Goal: Task Accomplishment & Management: Manage account settings

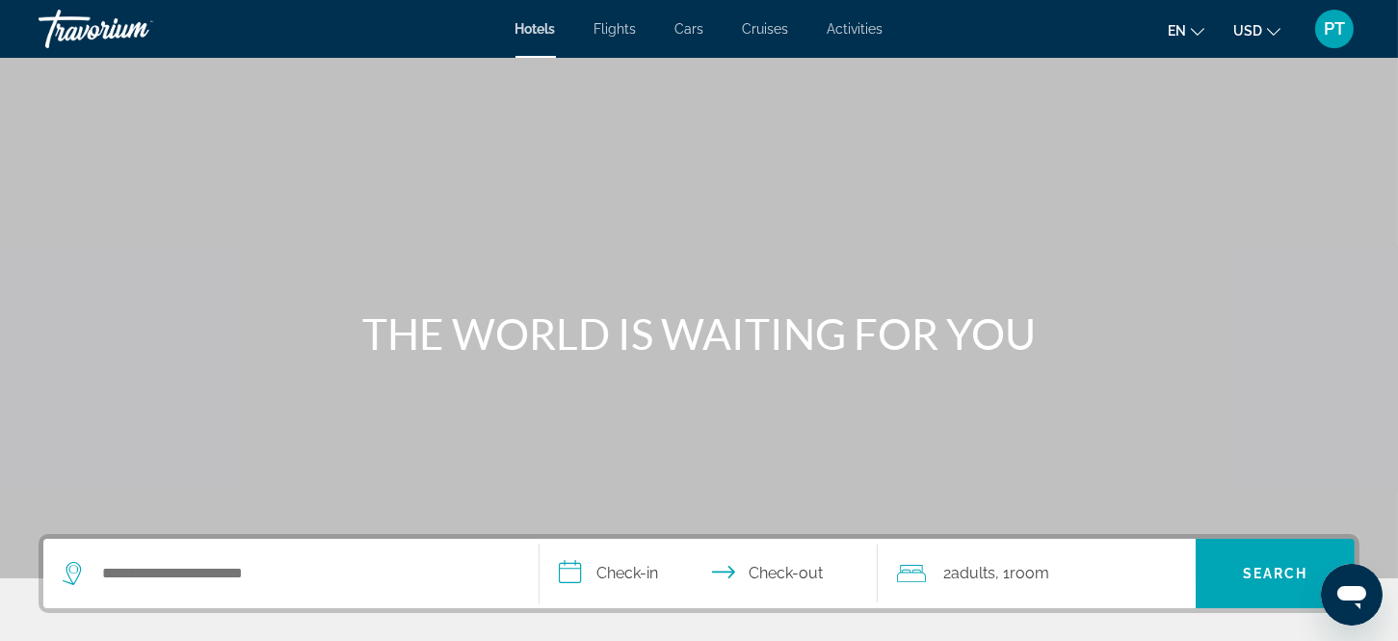
click at [1332, 23] on span "PT" at bounding box center [1334, 28] width 21 height 19
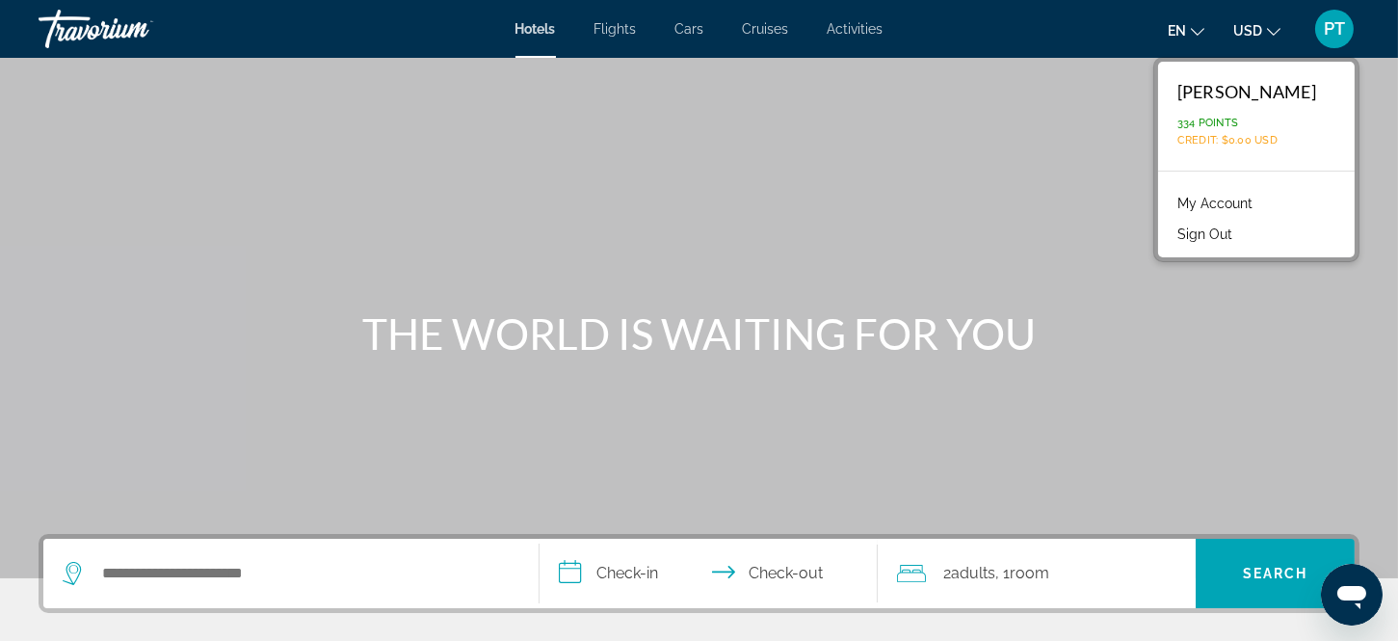
click at [1239, 195] on link "My Account" at bounding box center [1215, 203] width 94 height 25
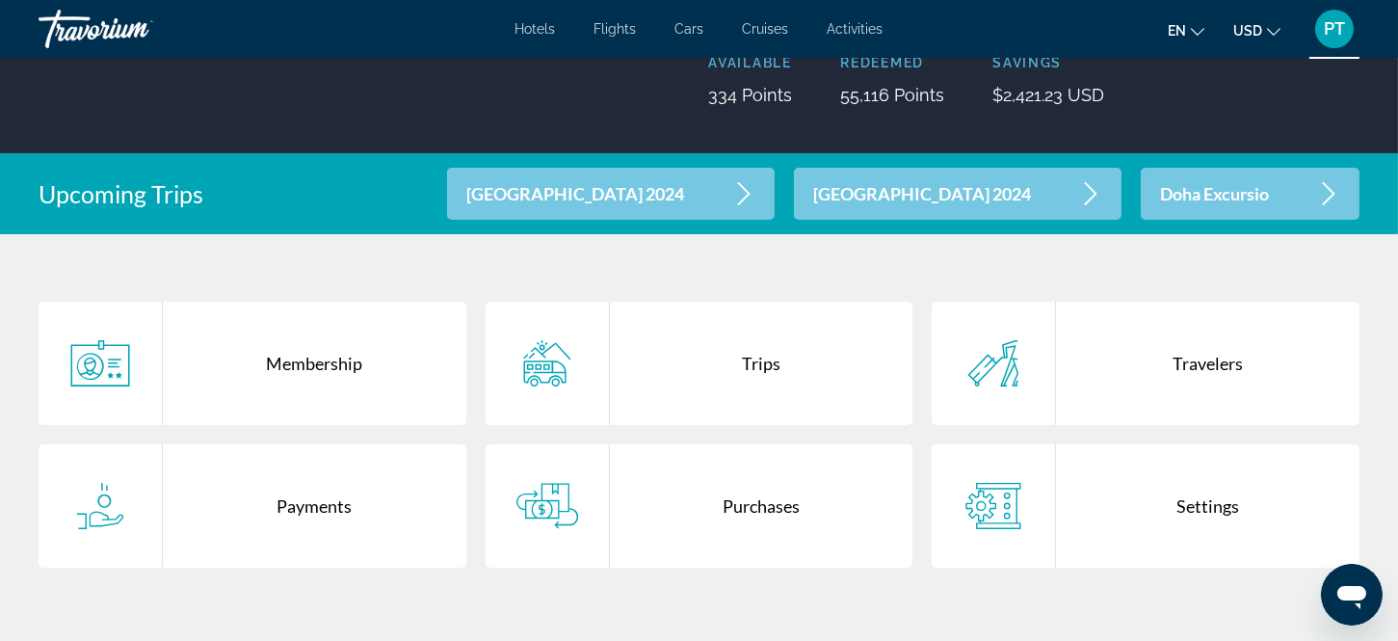
scroll to position [256, 0]
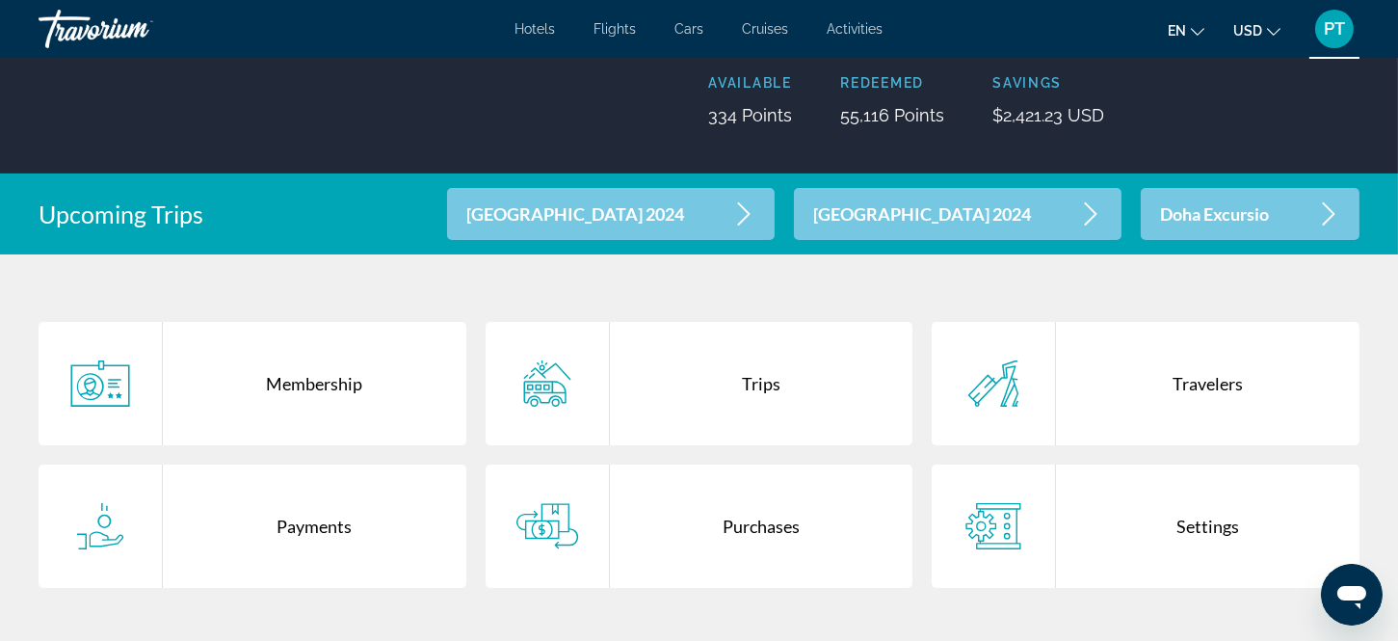
click at [1334, 205] on icon "Main content" at bounding box center [1328, 213] width 23 height 23
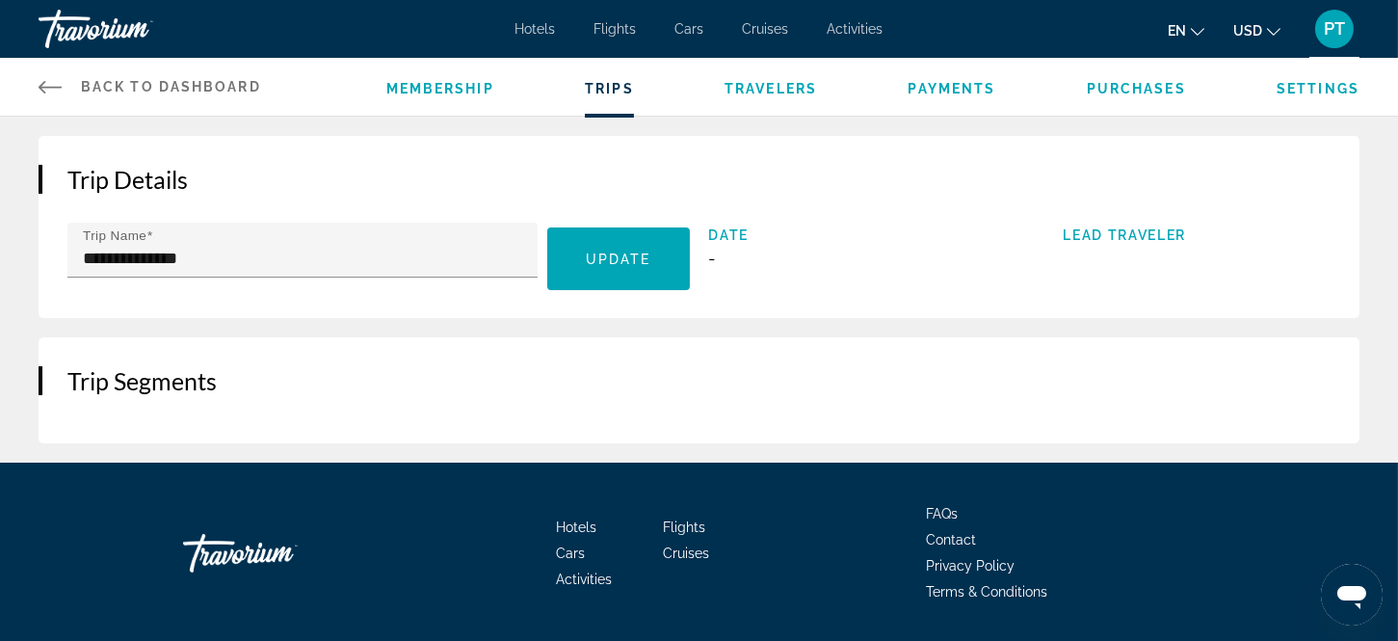
click at [451, 83] on span "Membership" at bounding box center [440, 88] width 108 height 15
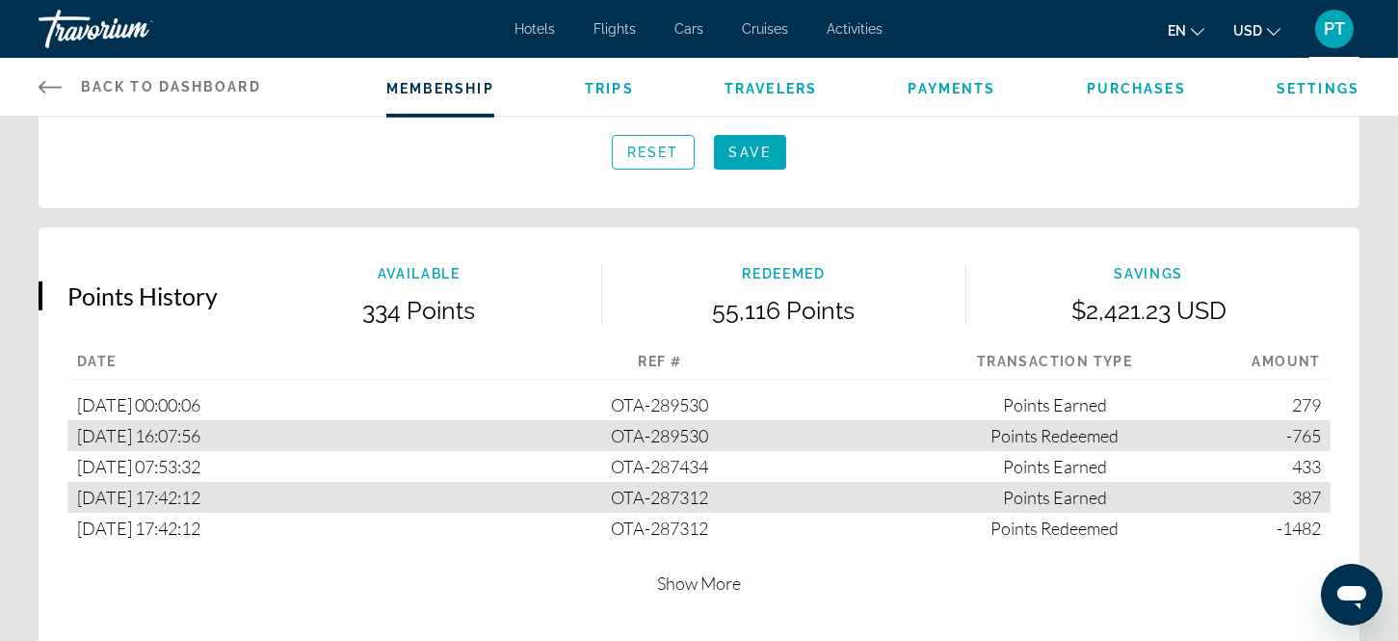
scroll to position [1055, 0]
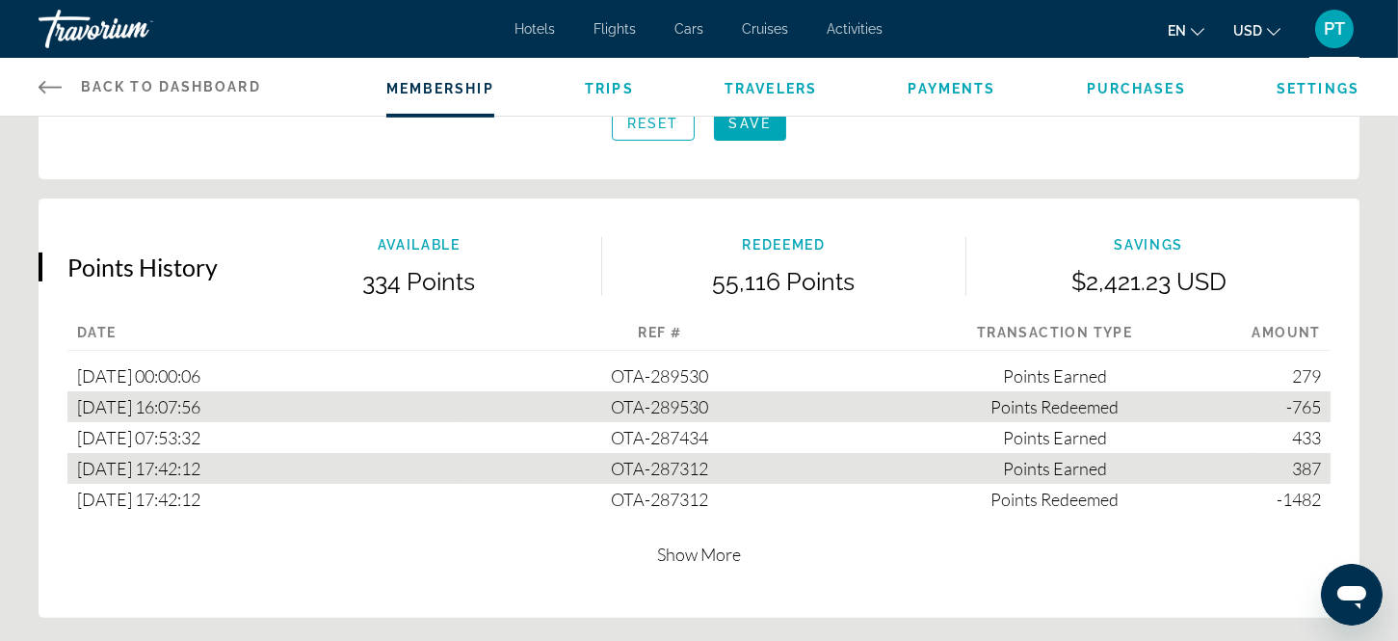
click at [679, 545] on span "Show More" at bounding box center [699, 554] width 84 height 21
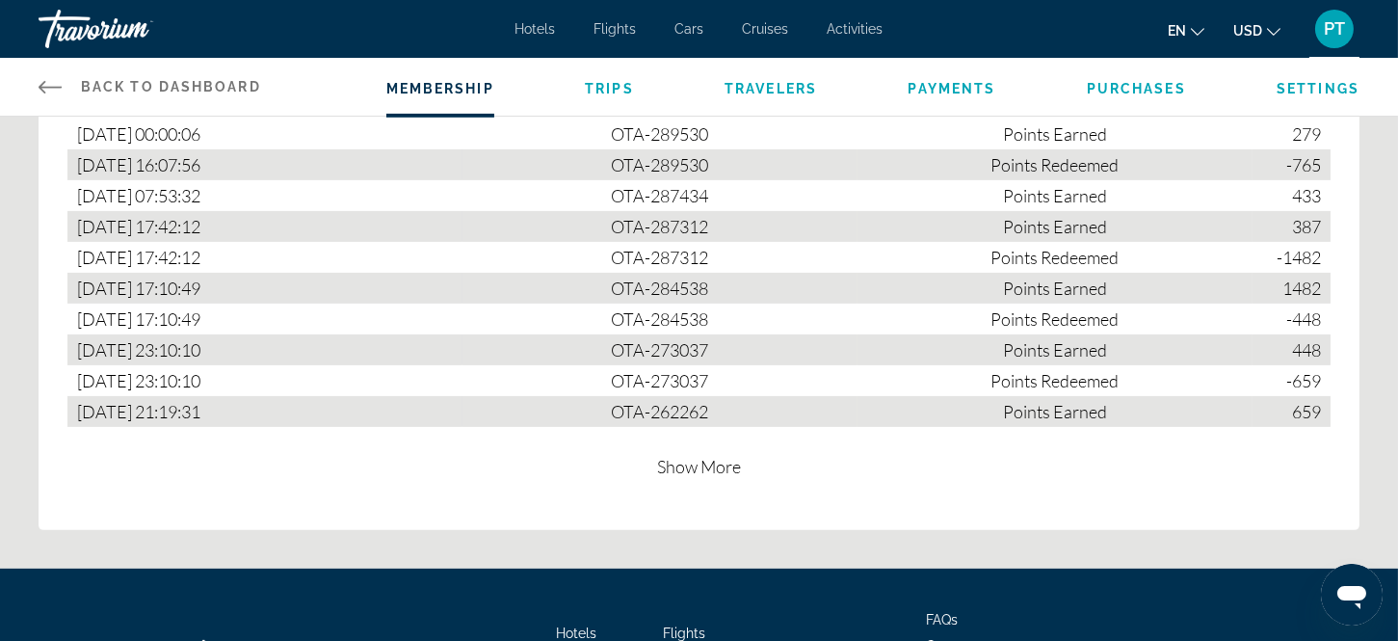
scroll to position [1453, 0]
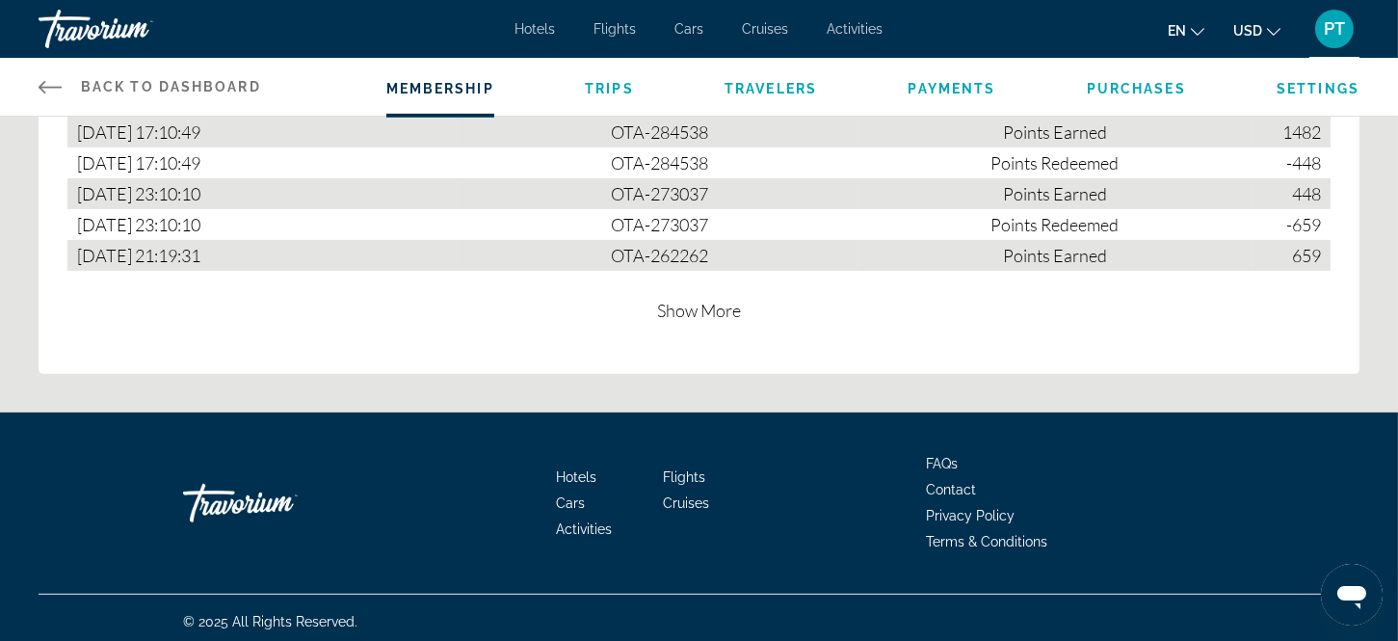
click at [689, 300] on span "Show More" at bounding box center [699, 310] width 84 height 21
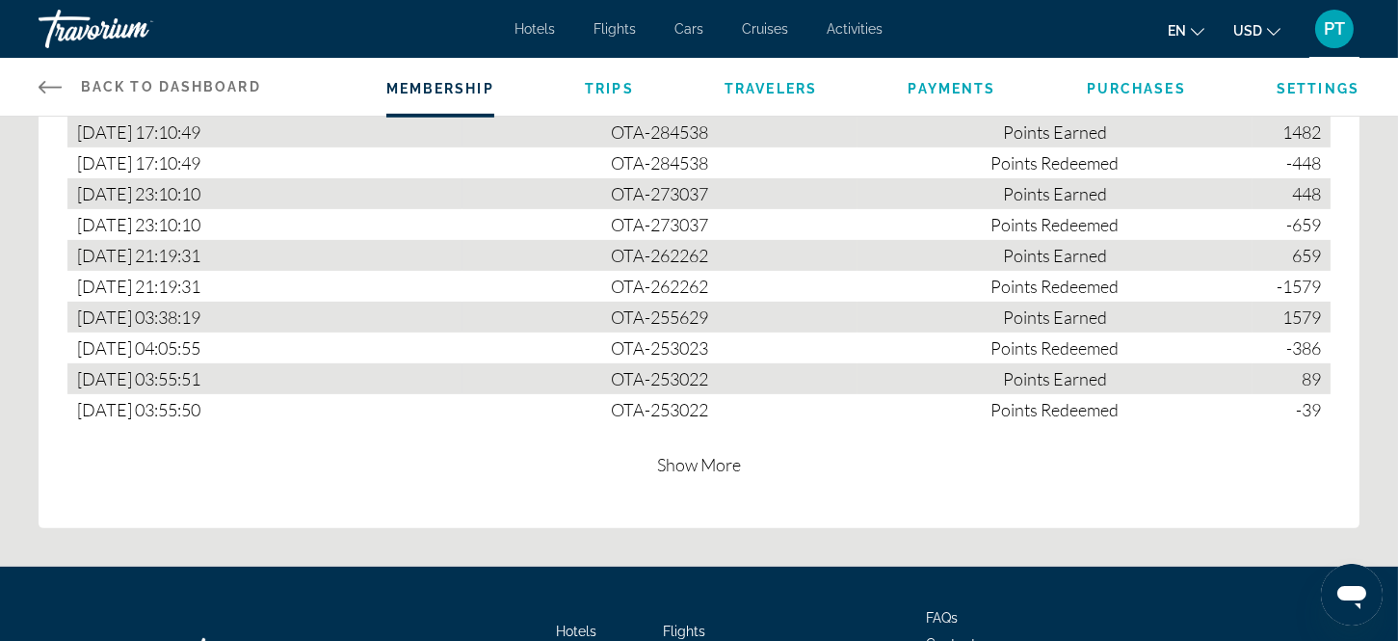
click at [690, 455] on span "Show More" at bounding box center [699, 464] width 84 height 21
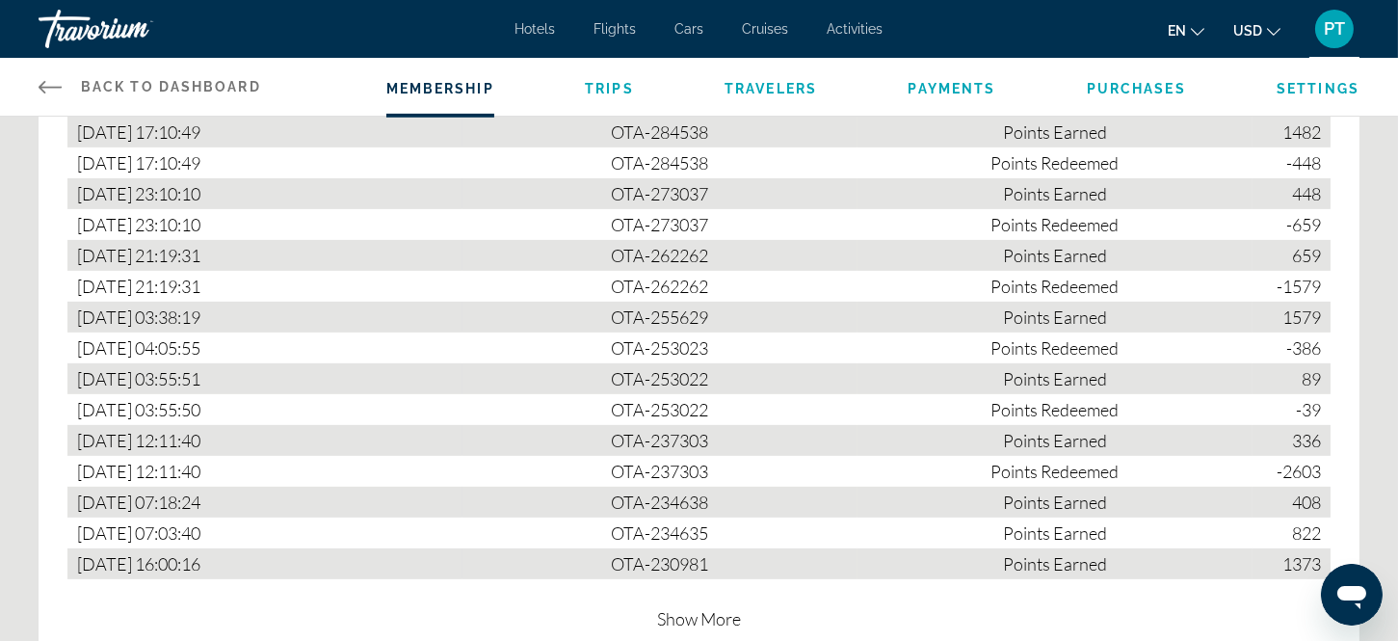
click at [700, 608] on span "Show More" at bounding box center [699, 618] width 84 height 21
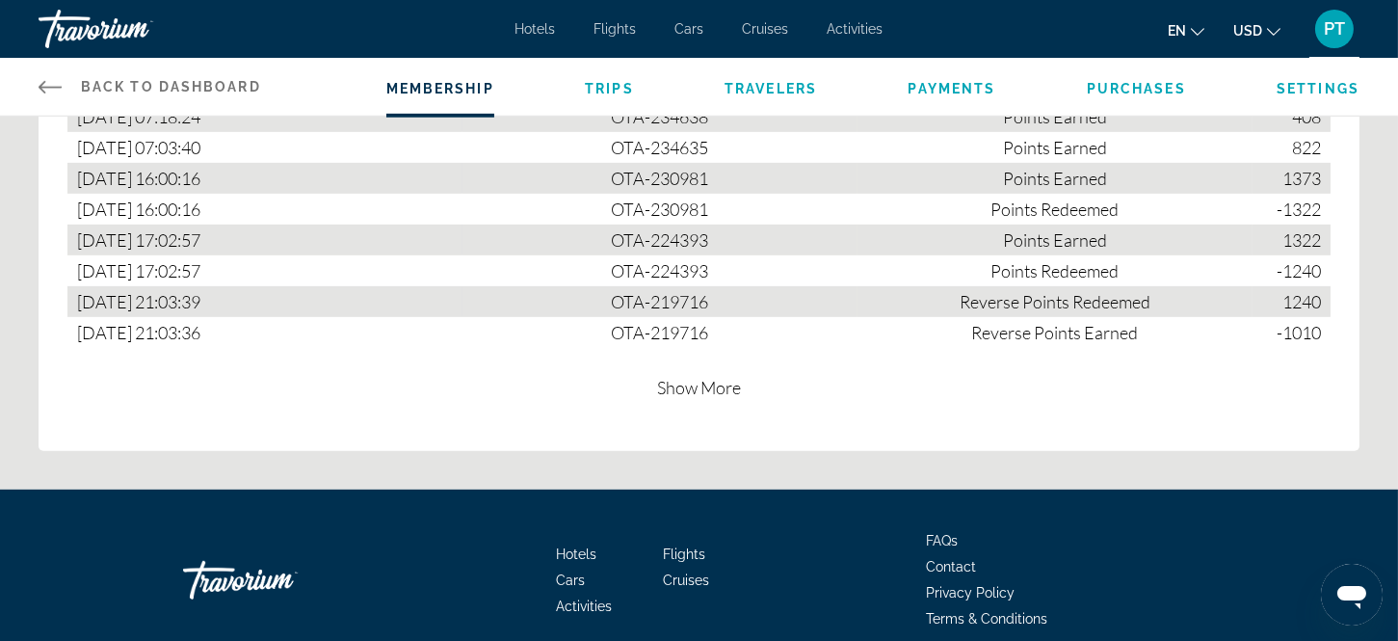
scroll to position [1853, 0]
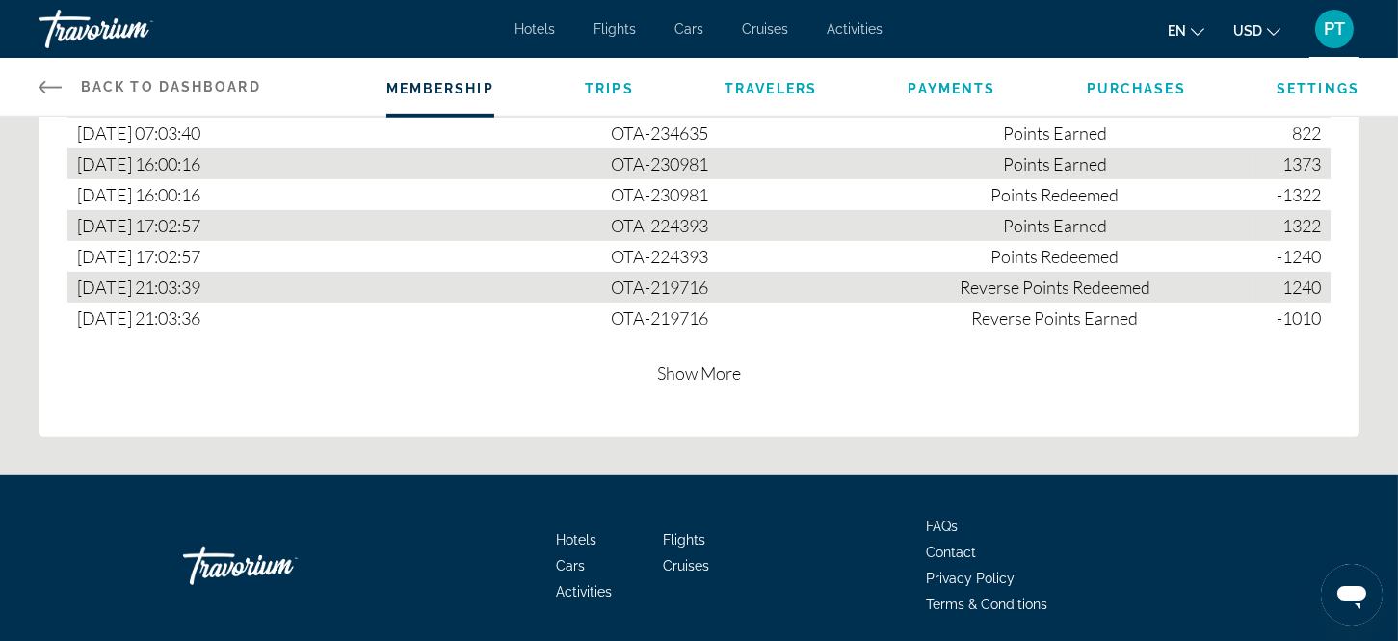
click at [686, 362] on span "Show More" at bounding box center [699, 372] width 84 height 21
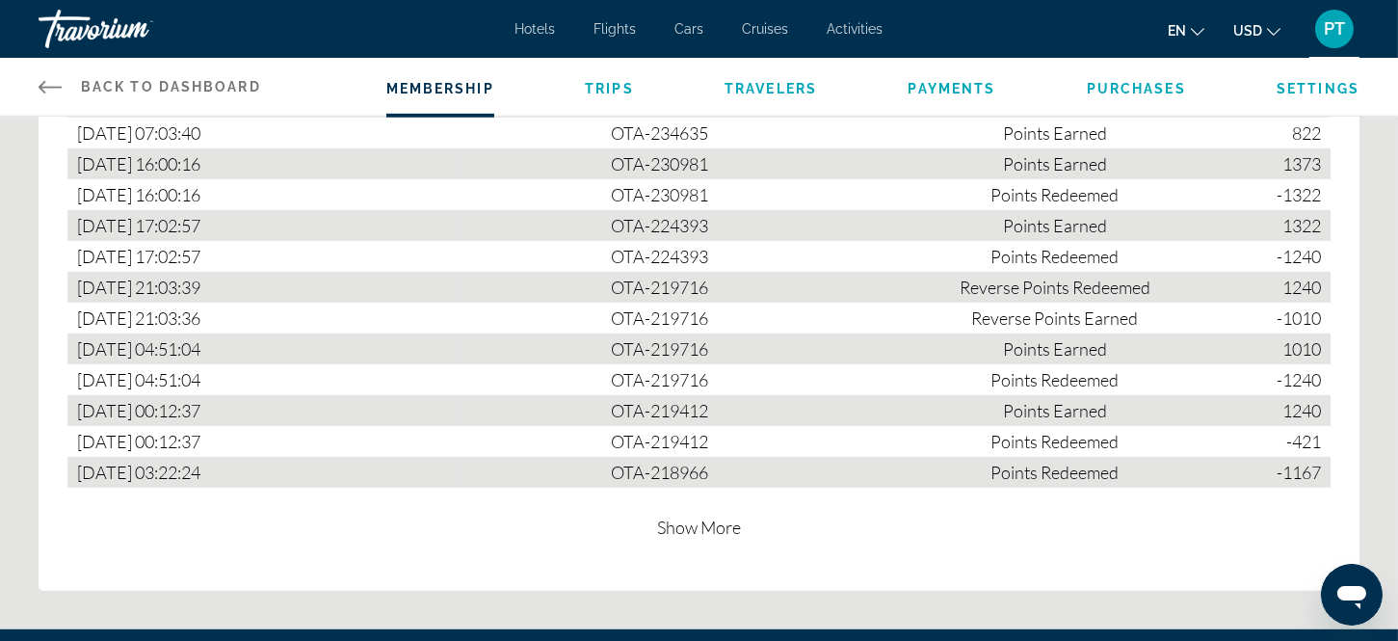
click at [692, 517] on span "Show More" at bounding box center [699, 527] width 84 height 21
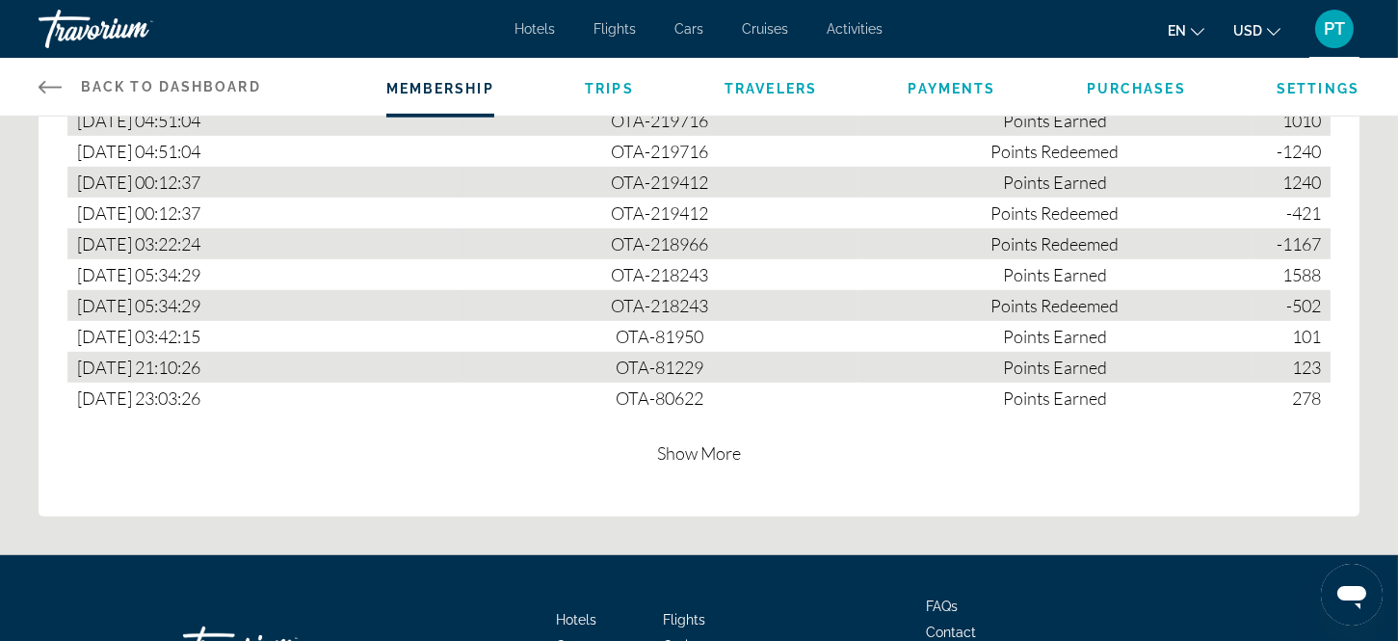
scroll to position [2111, 0]
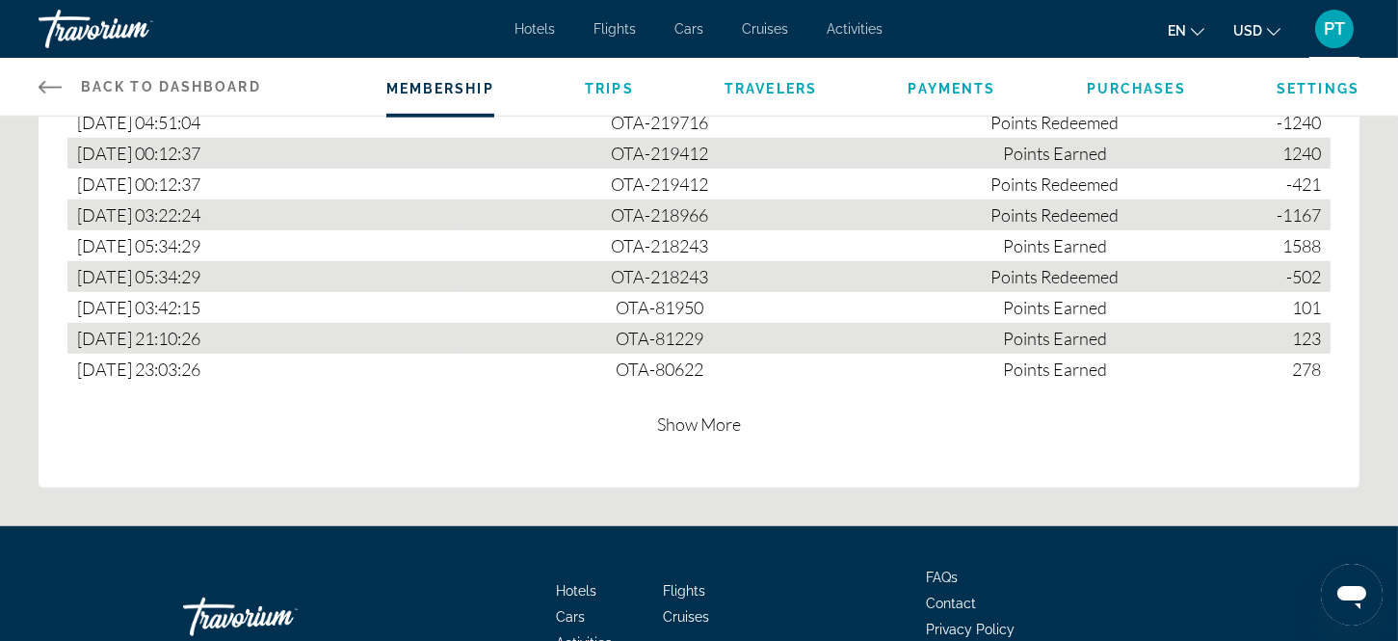
click at [686, 413] on span "Show More" at bounding box center [699, 423] width 84 height 21
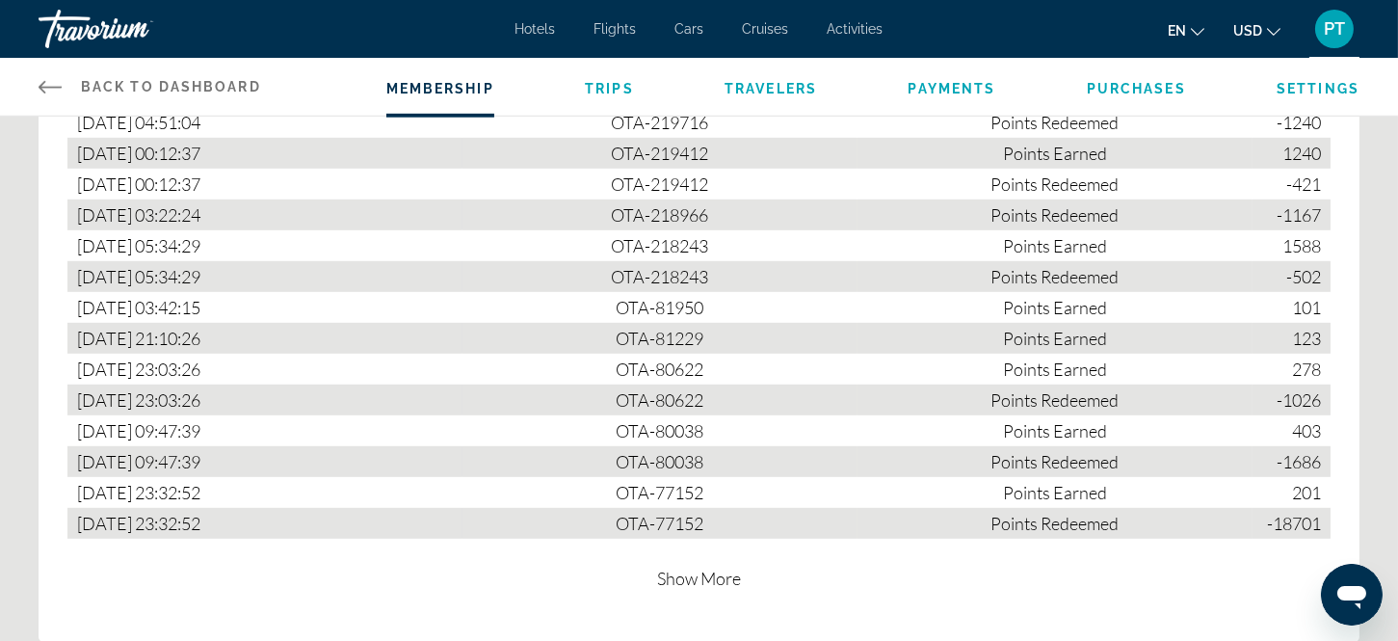
click at [699, 568] on span "Show More" at bounding box center [699, 578] width 84 height 21
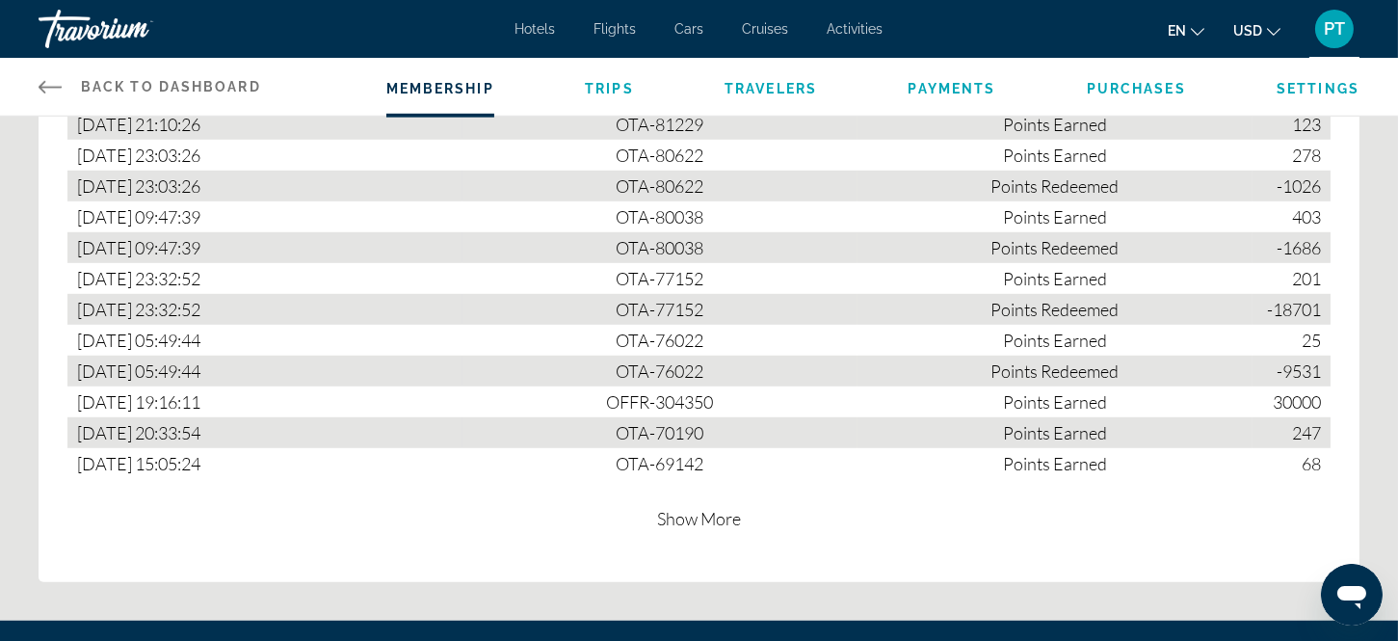
scroll to position [2395, 0]
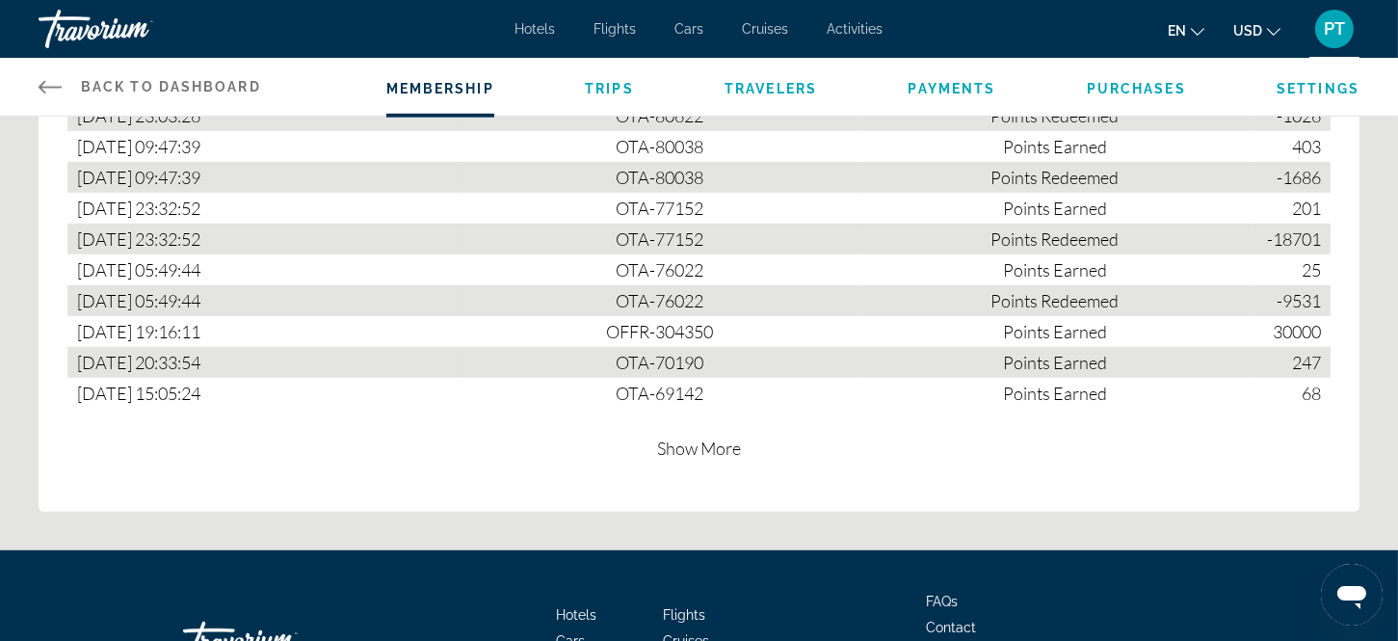
click at [680, 438] on span "Show More" at bounding box center [699, 448] width 84 height 21
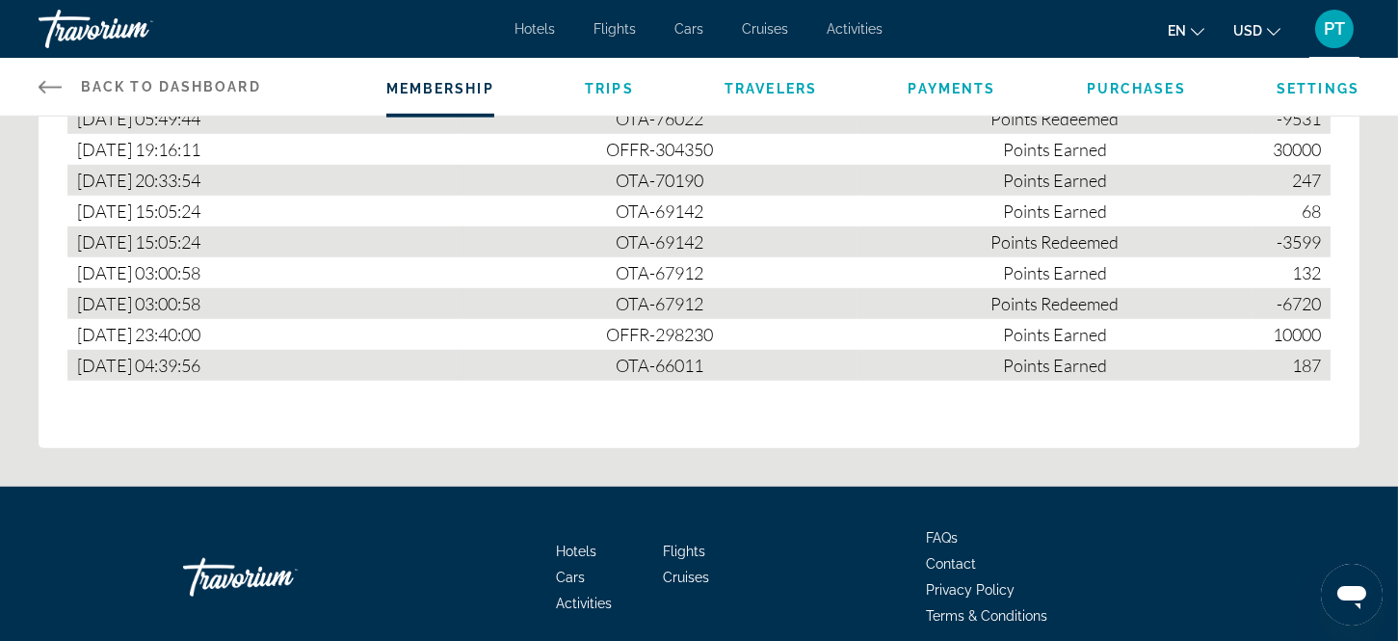
scroll to position [2580, 0]
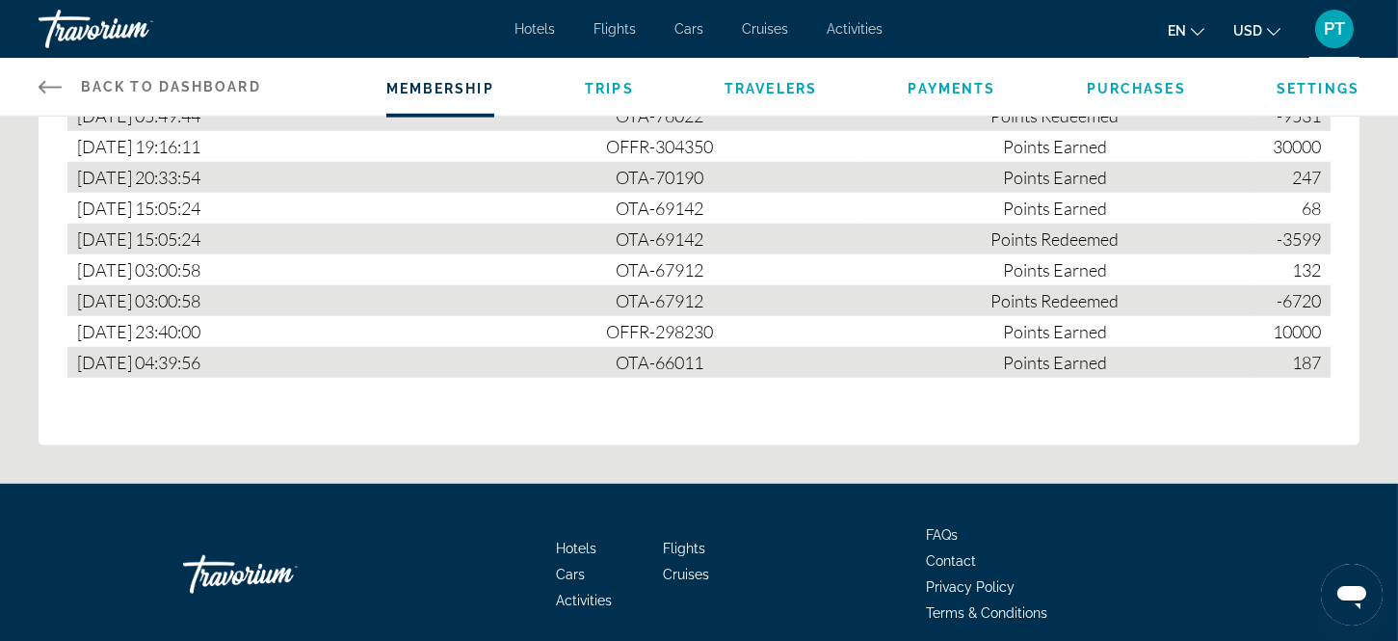
click at [1114, 81] on span "Purchases" at bounding box center [1136, 88] width 99 height 15
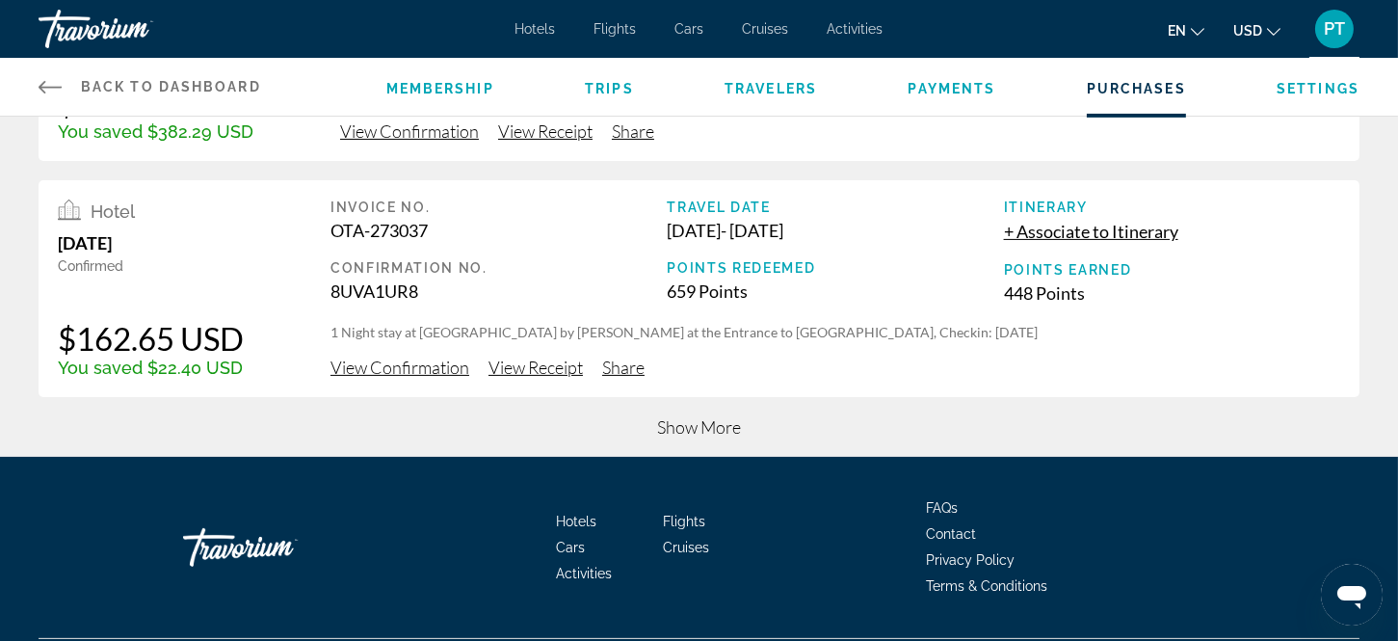
scroll to position [951, 0]
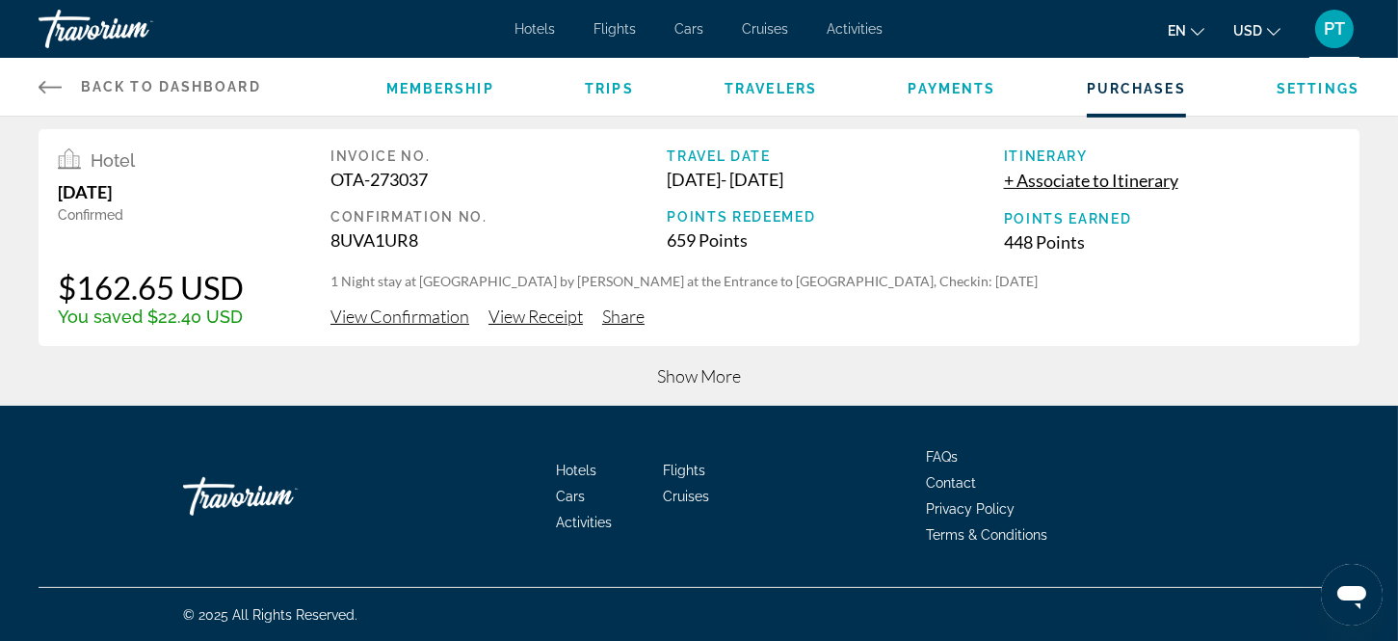
click at [685, 372] on span "Show More" at bounding box center [699, 375] width 84 height 21
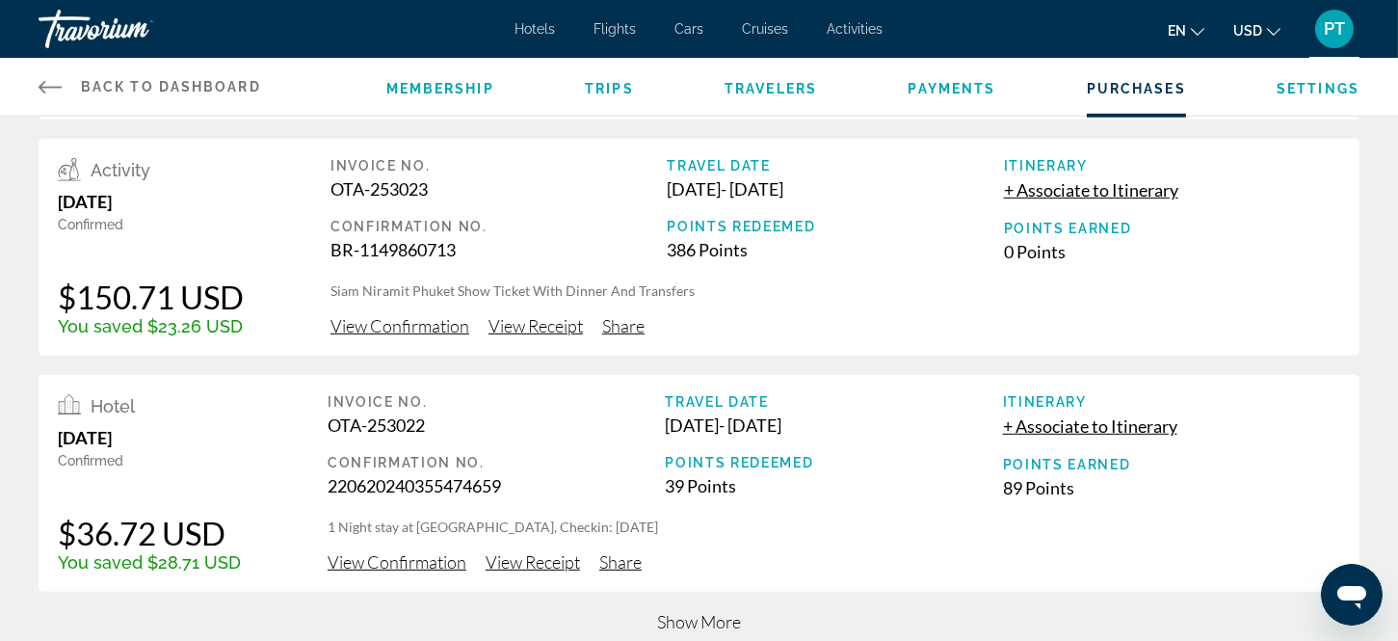
scroll to position [2132, 0]
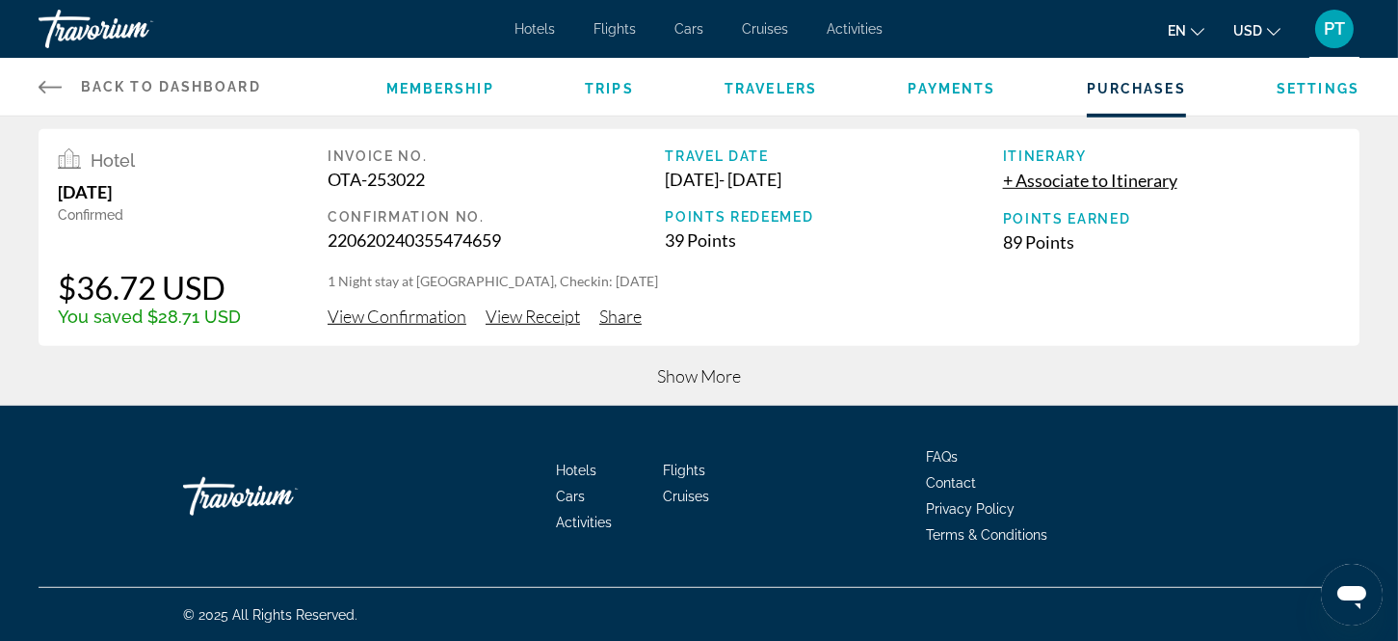
click at [685, 372] on span "Show More" at bounding box center [699, 375] width 84 height 21
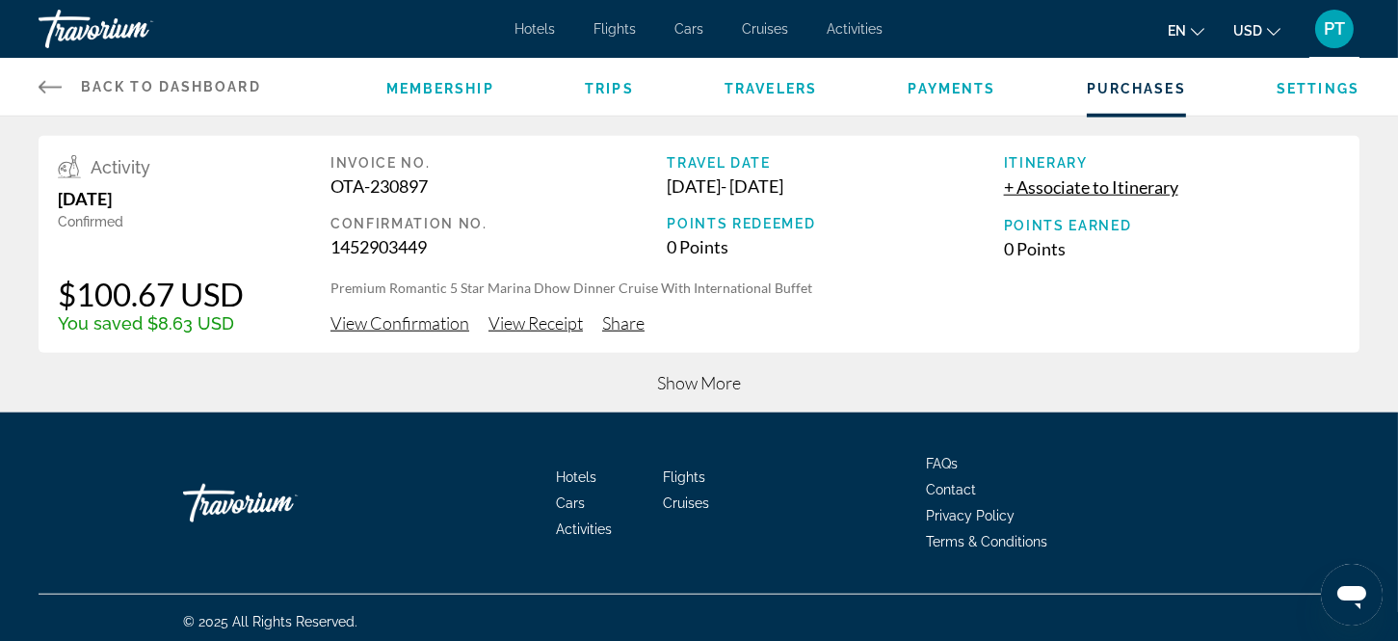
scroll to position [3312, 0]
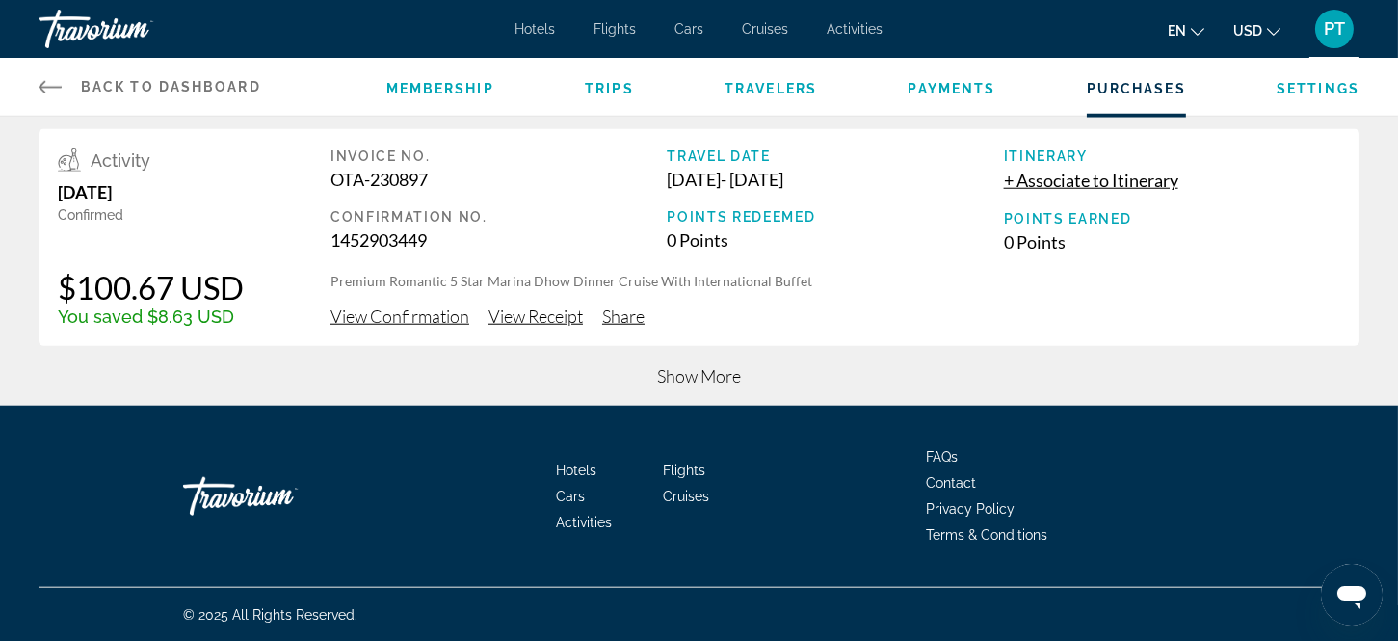
click at [685, 372] on span "Show More" at bounding box center [699, 375] width 84 height 21
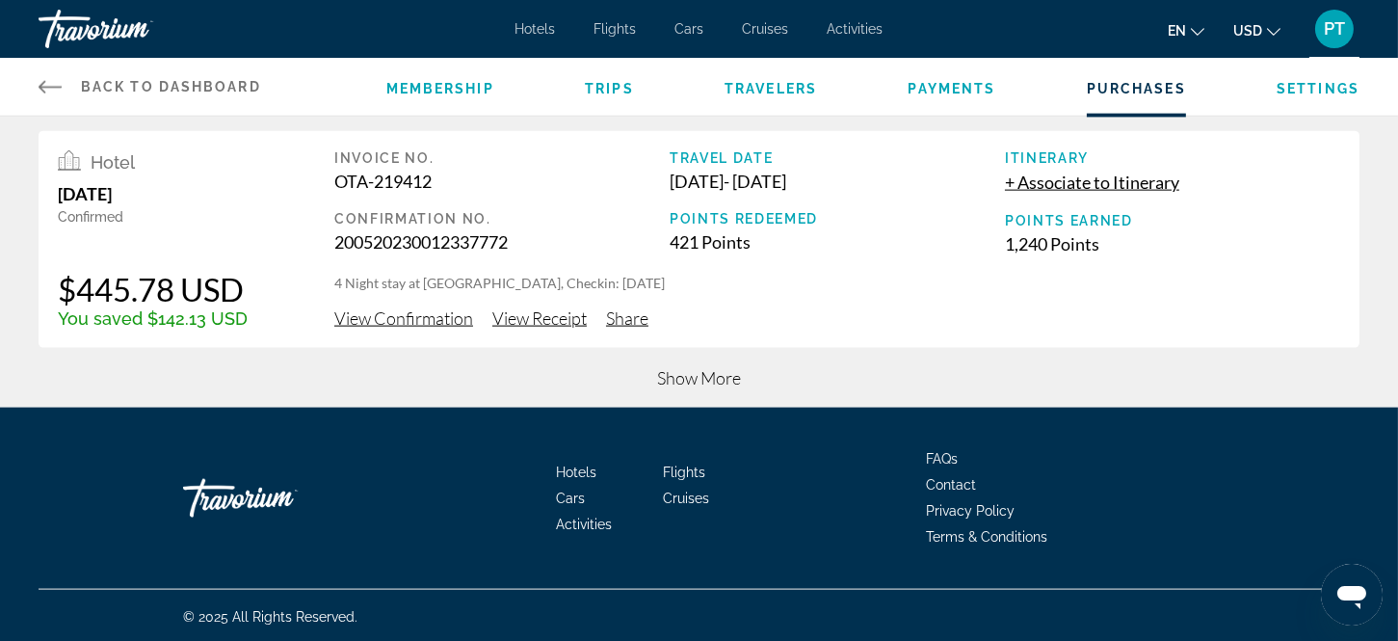
scroll to position [4491, 0]
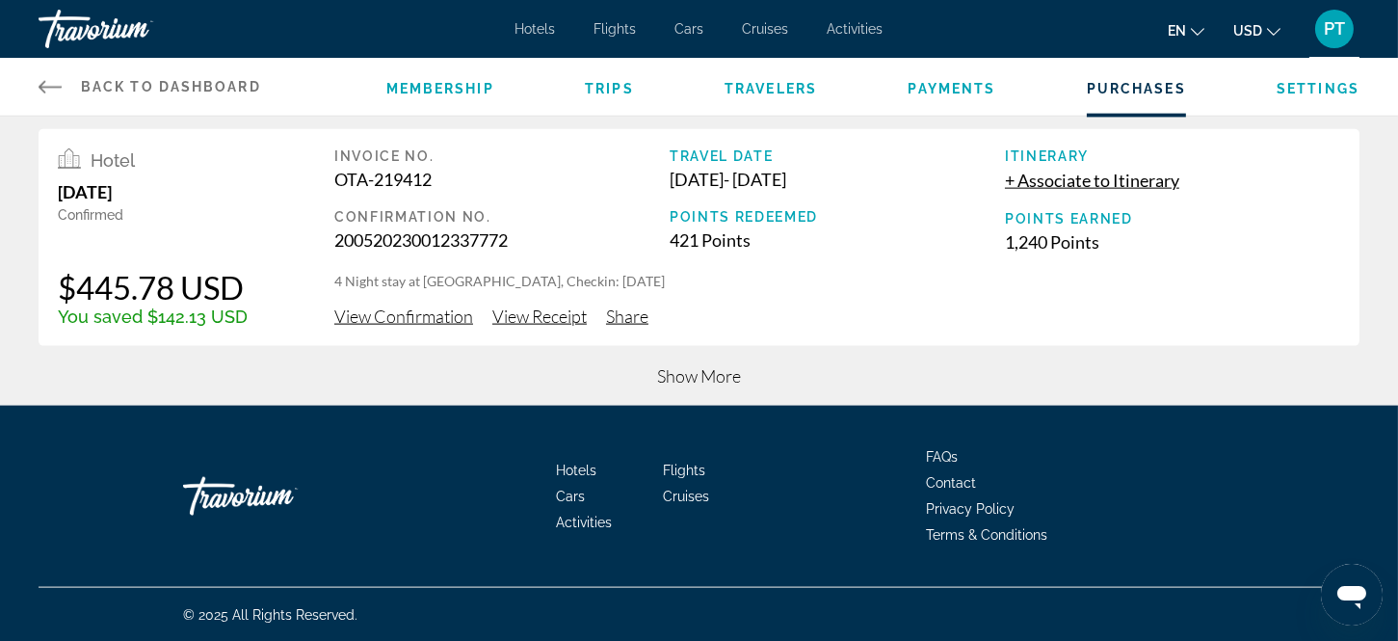
click at [685, 372] on span "Show More" at bounding box center [699, 375] width 84 height 21
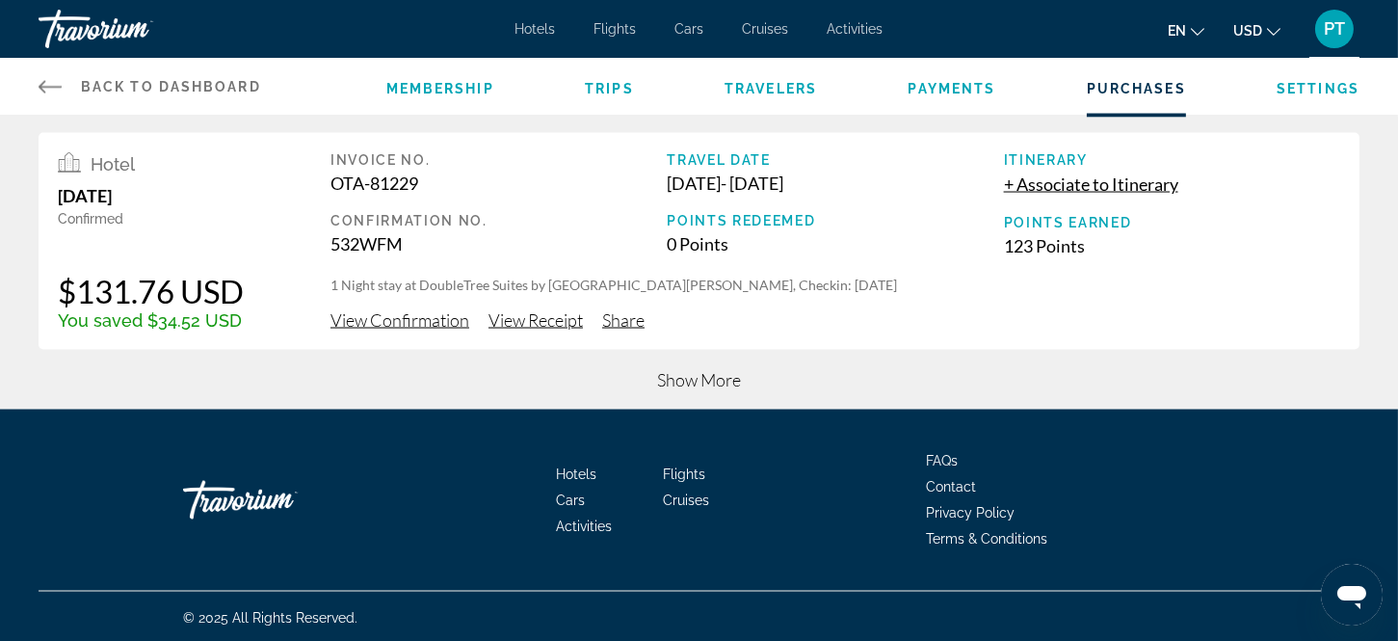
scroll to position [5672, 0]
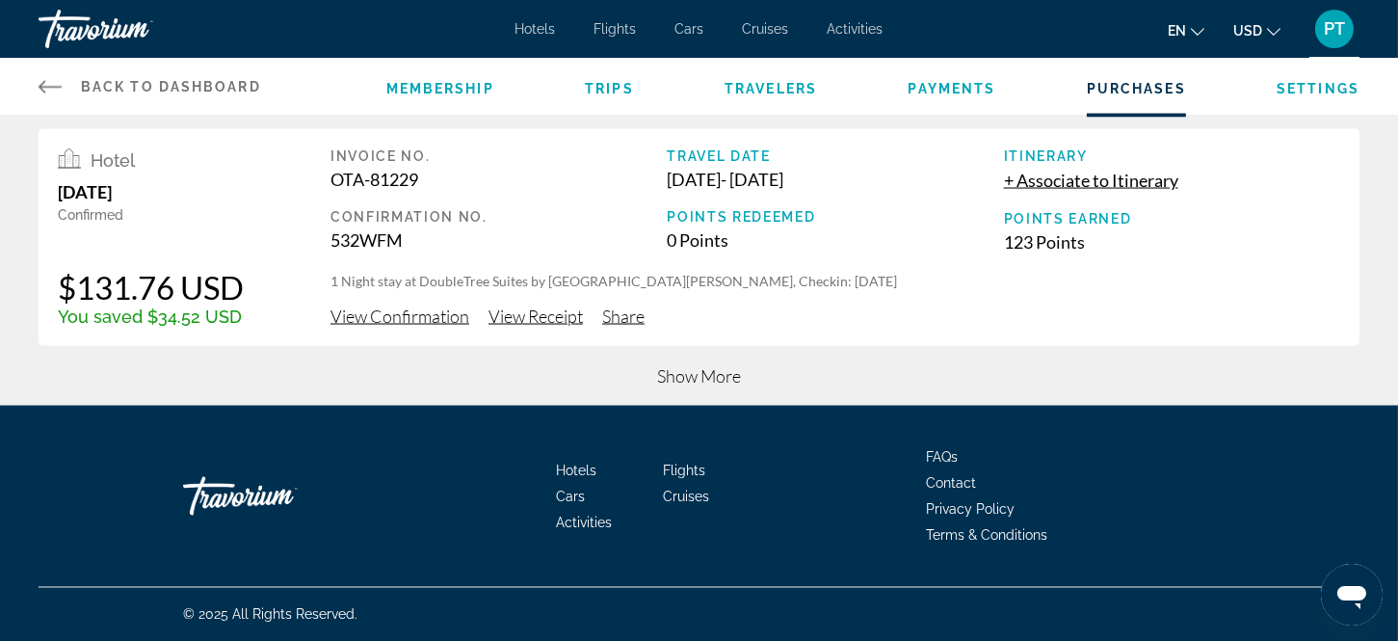
click at [685, 372] on span "Show More" at bounding box center [699, 375] width 84 height 21
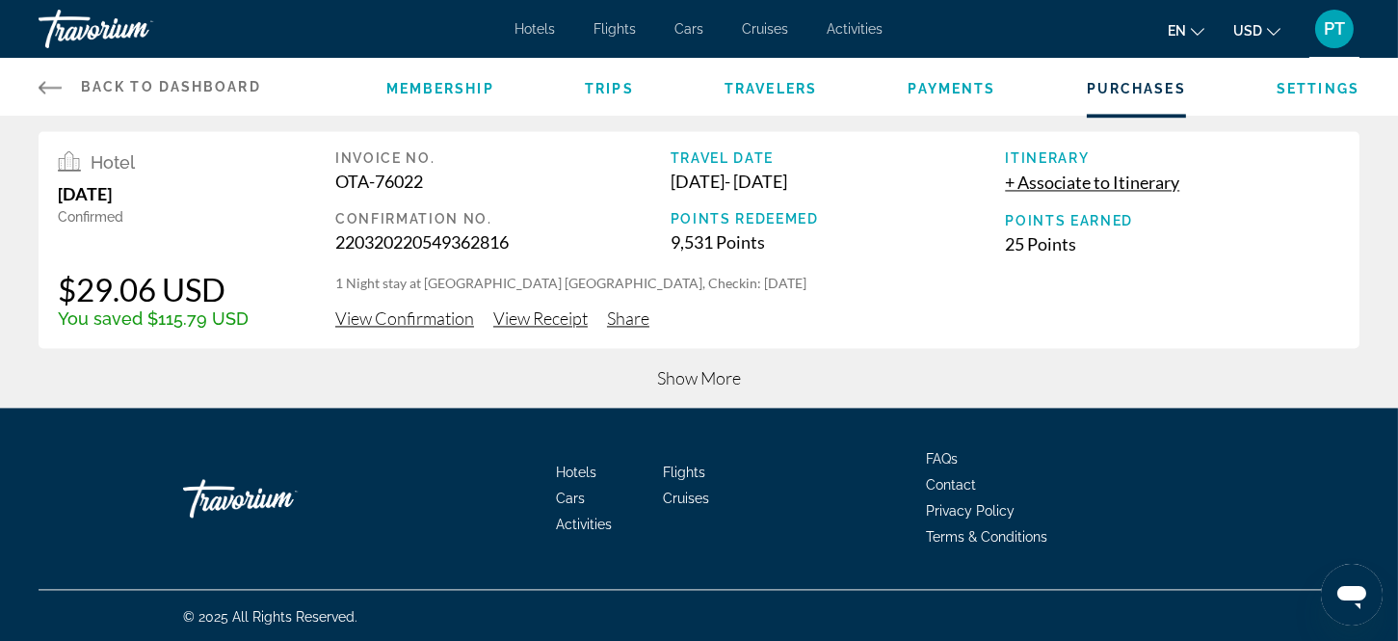
scroll to position [6852, 0]
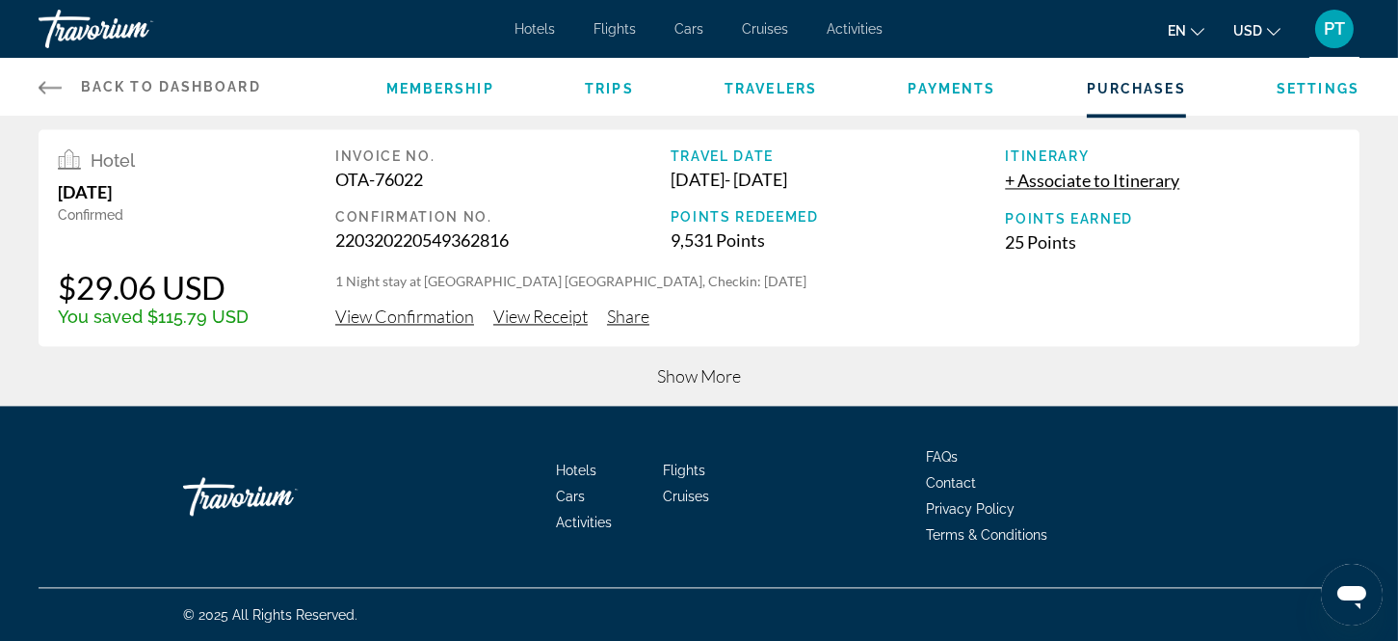
click at [685, 372] on span "Show More" at bounding box center [699, 375] width 84 height 21
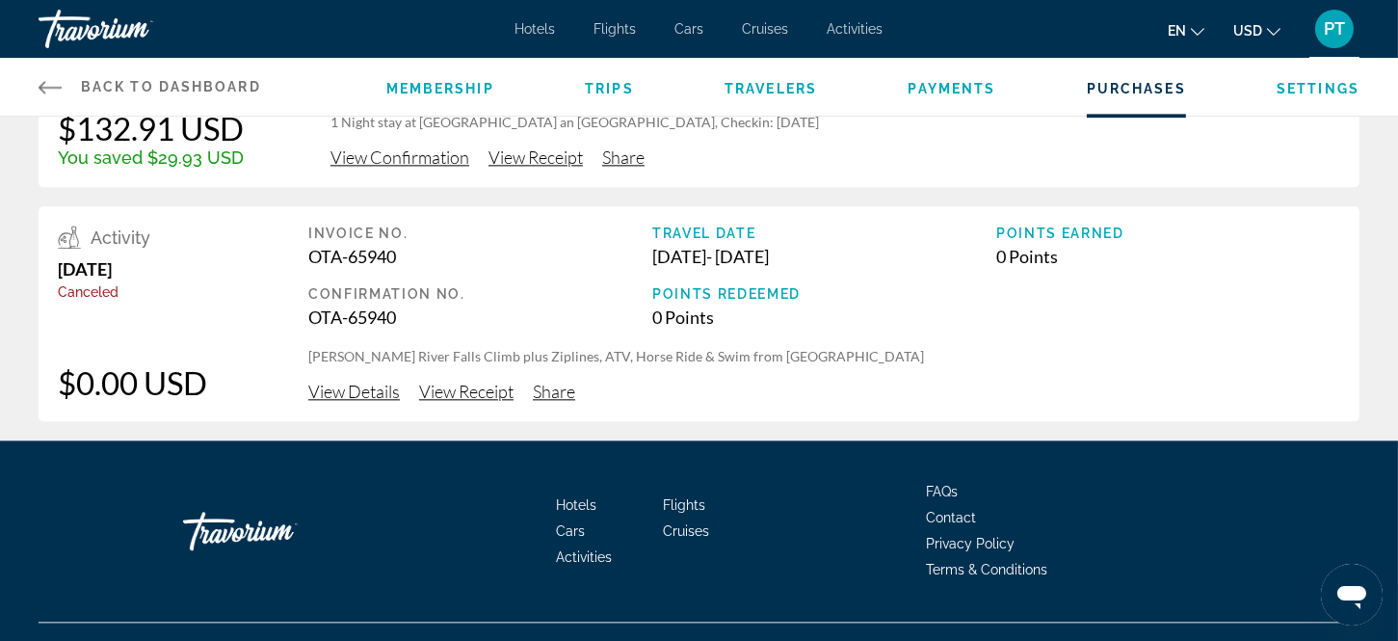
scroll to position [7990, 0]
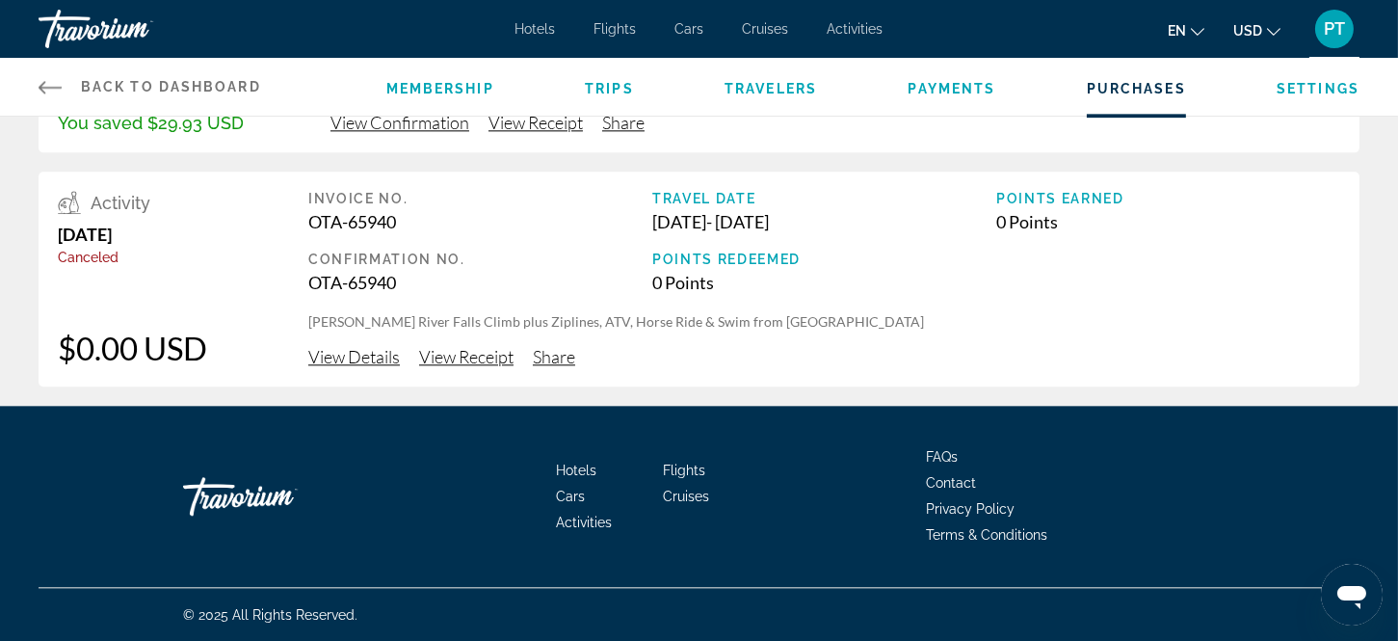
click at [685, 372] on div "Activity June 10, 2021 Canceled $0.00 USD Invoice No. OTA-65940 Confirmation No…" at bounding box center [699, 279] width 1321 height 215
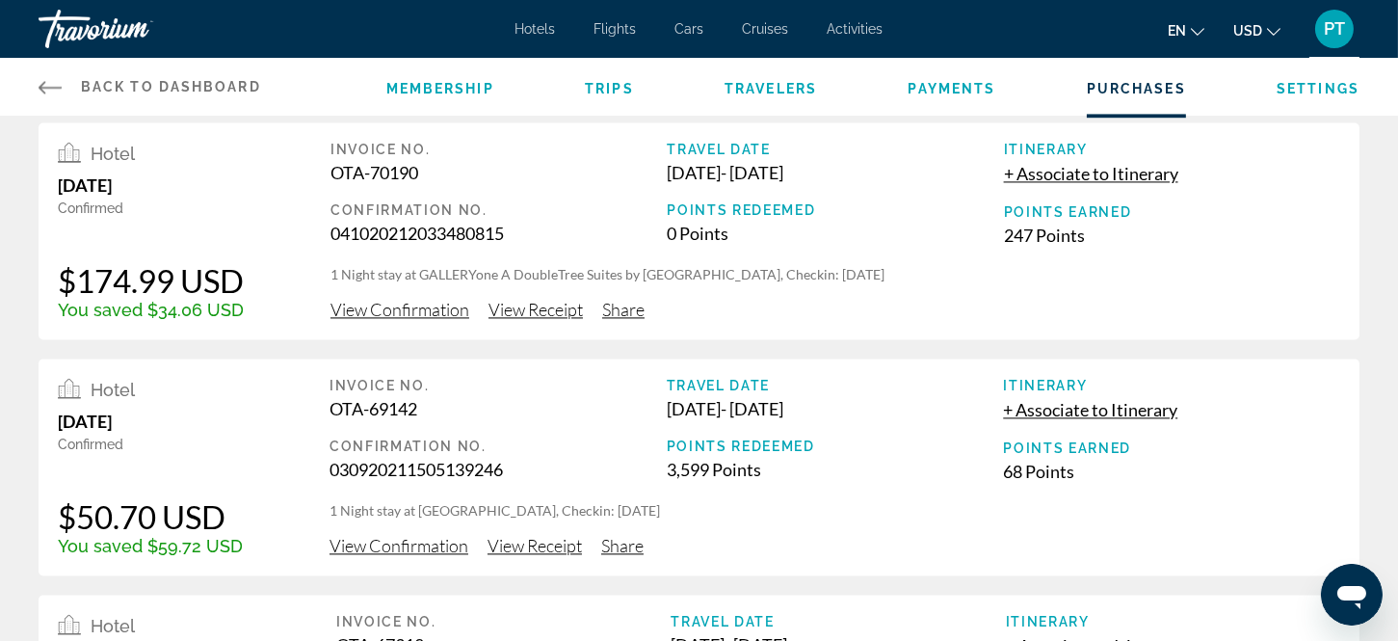
scroll to position [7090, 0]
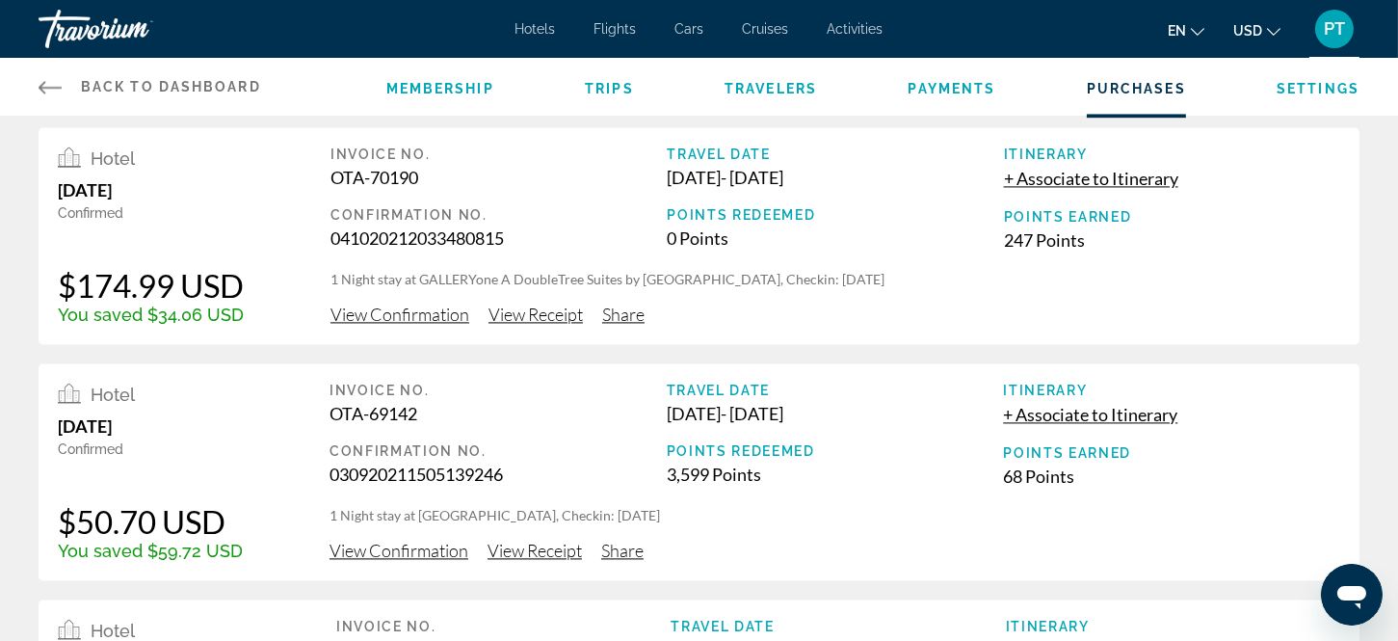
click at [523, 311] on span "View Receipt" at bounding box center [536, 314] width 94 height 21
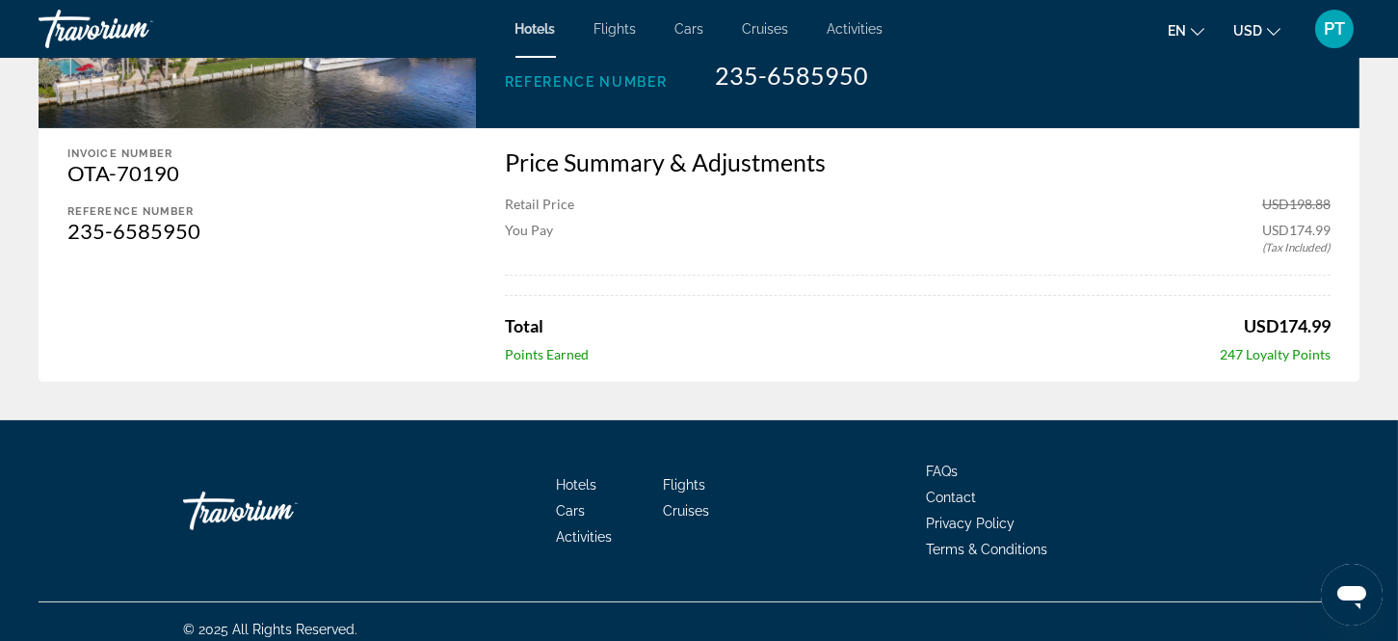
scroll to position [557, 0]
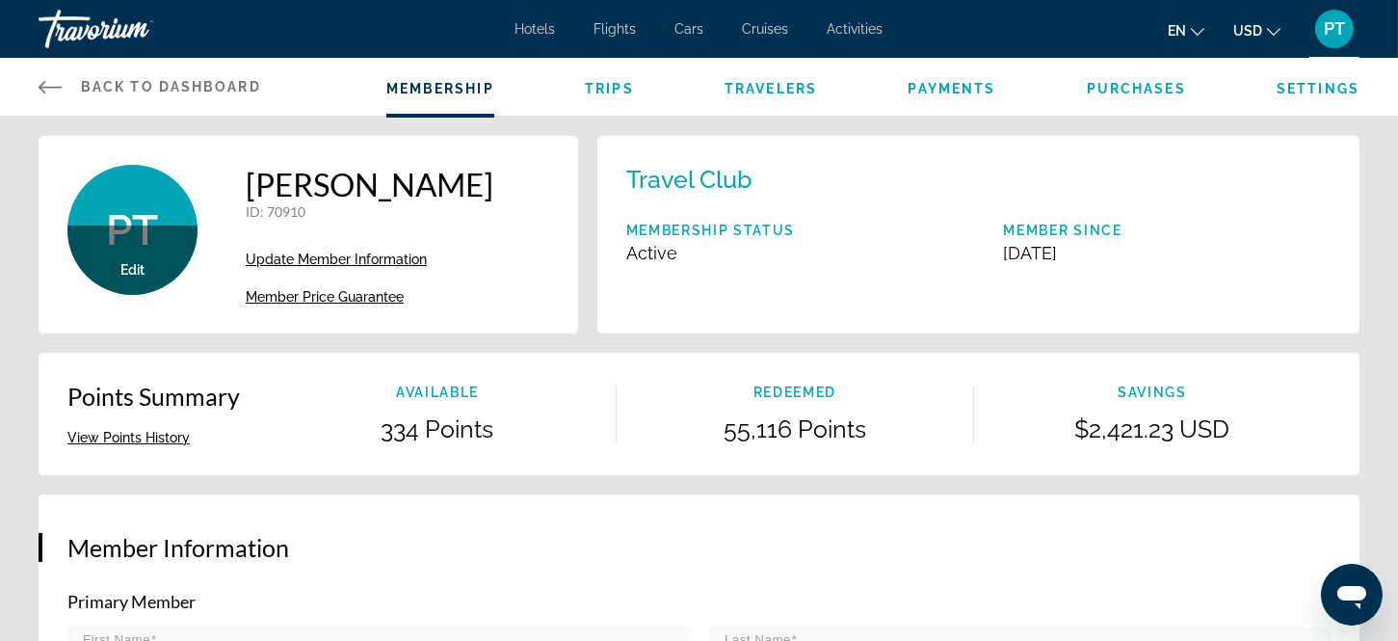
click at [343, 255] on span "Update Member Information" at bounding box center [336, 259] width 181 height 15
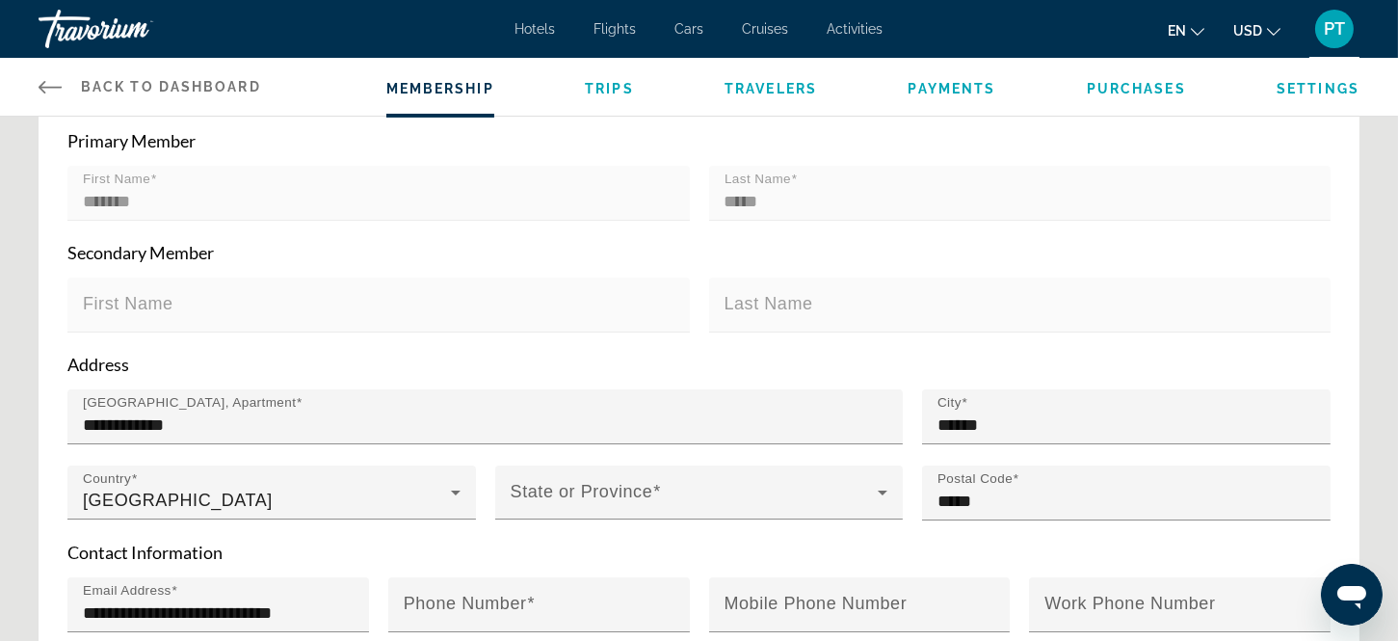
scroll to position [470, 0]
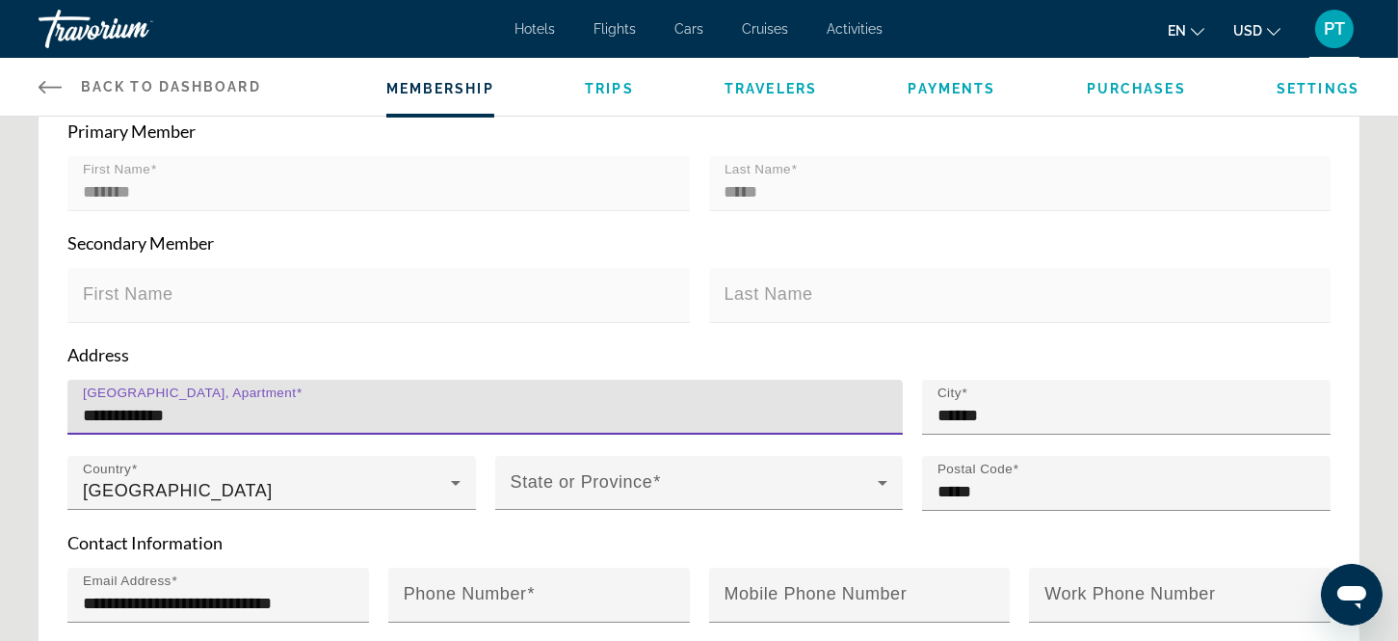
click at [199, 412] on input "**********" at bounding box center [491, 415] width 816 height 23
type input "*"
type input "**********"
type input "*****"
type input "**********"
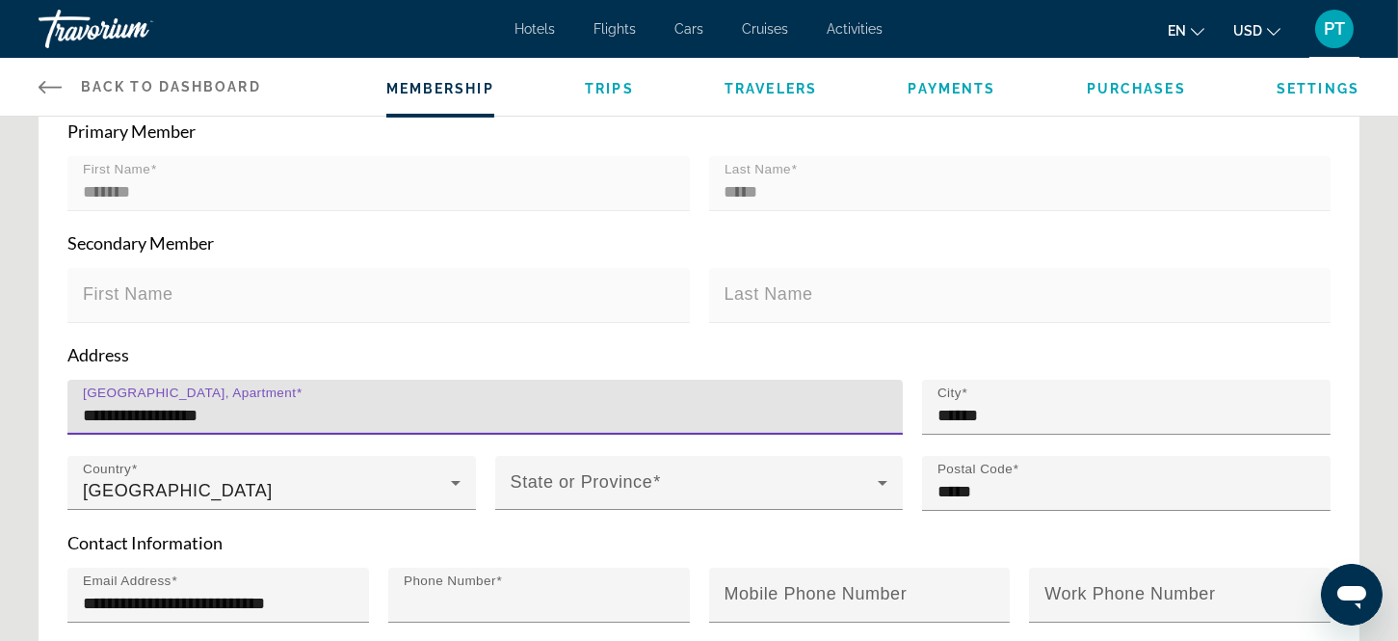
type input "**********"
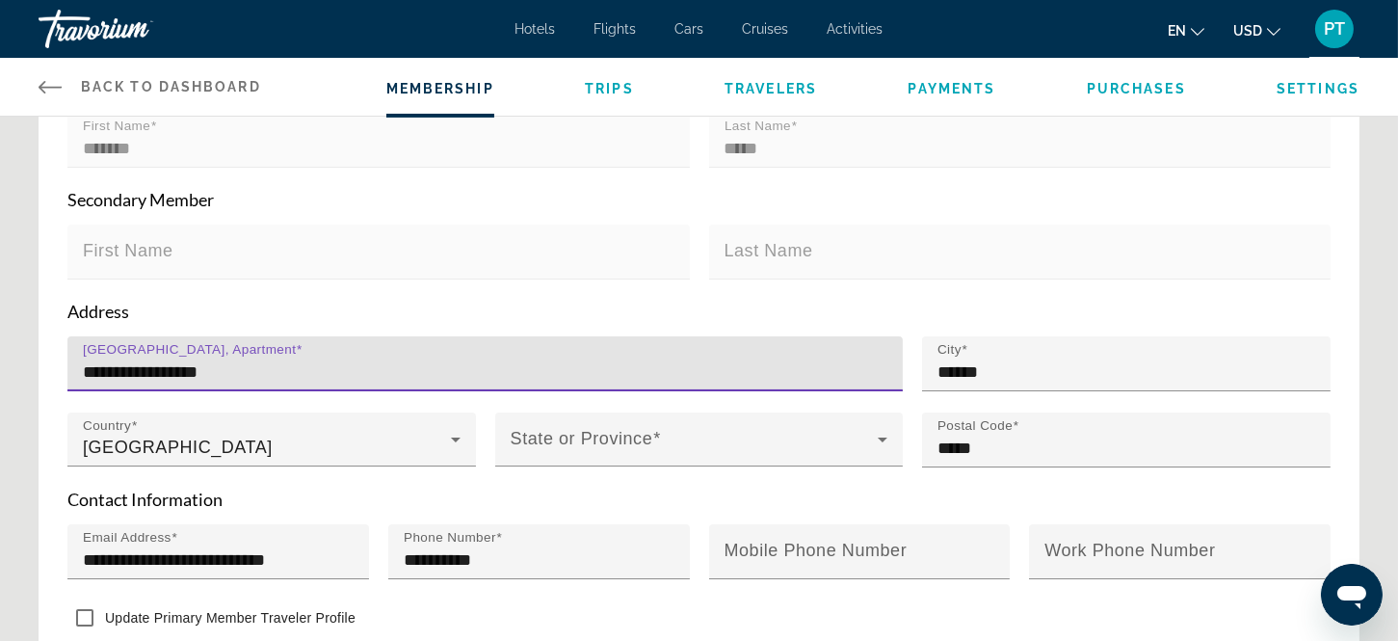
scroll to position [656, 0]
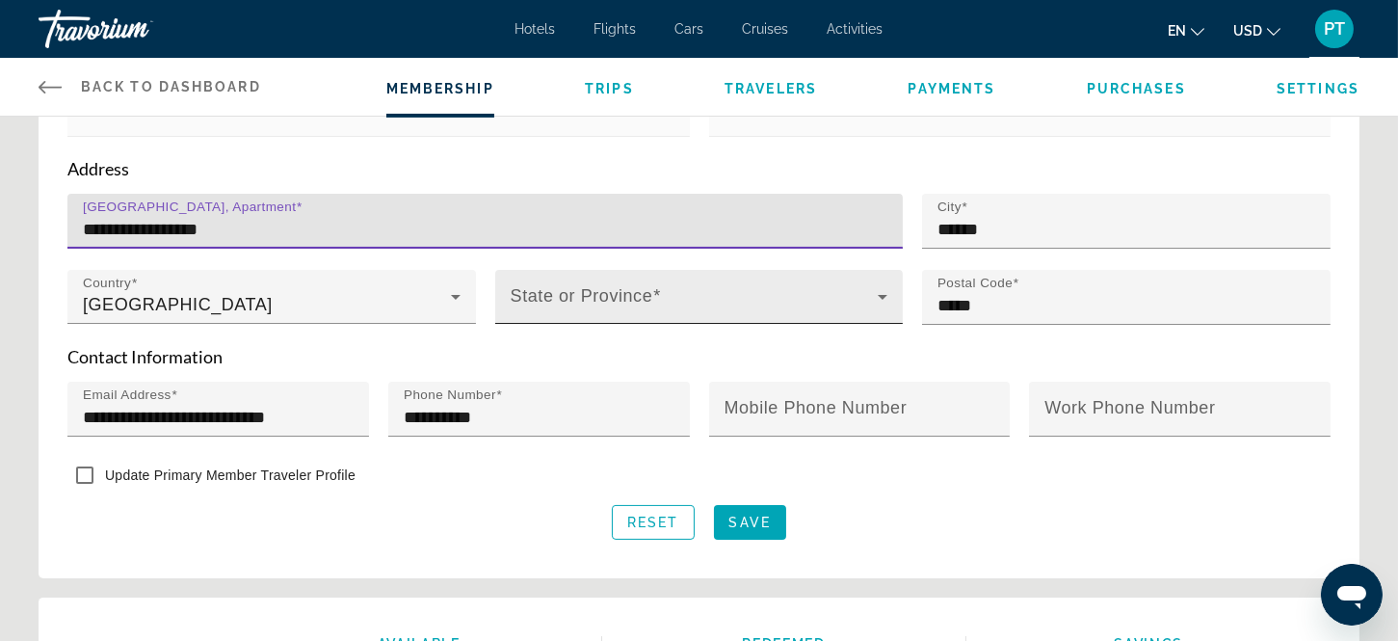
click at [874, 289] on icon "Main content" at bounding box center [882, 296] width 23 height 23
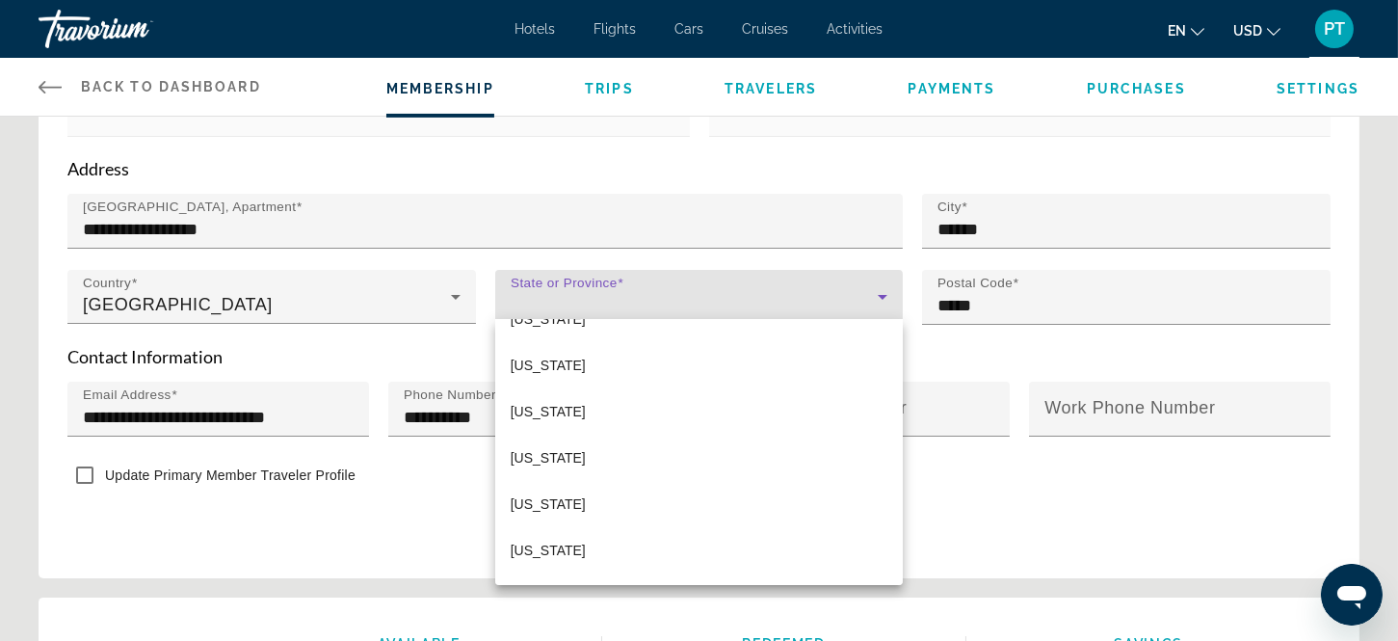
scroll to position [1370, 0]
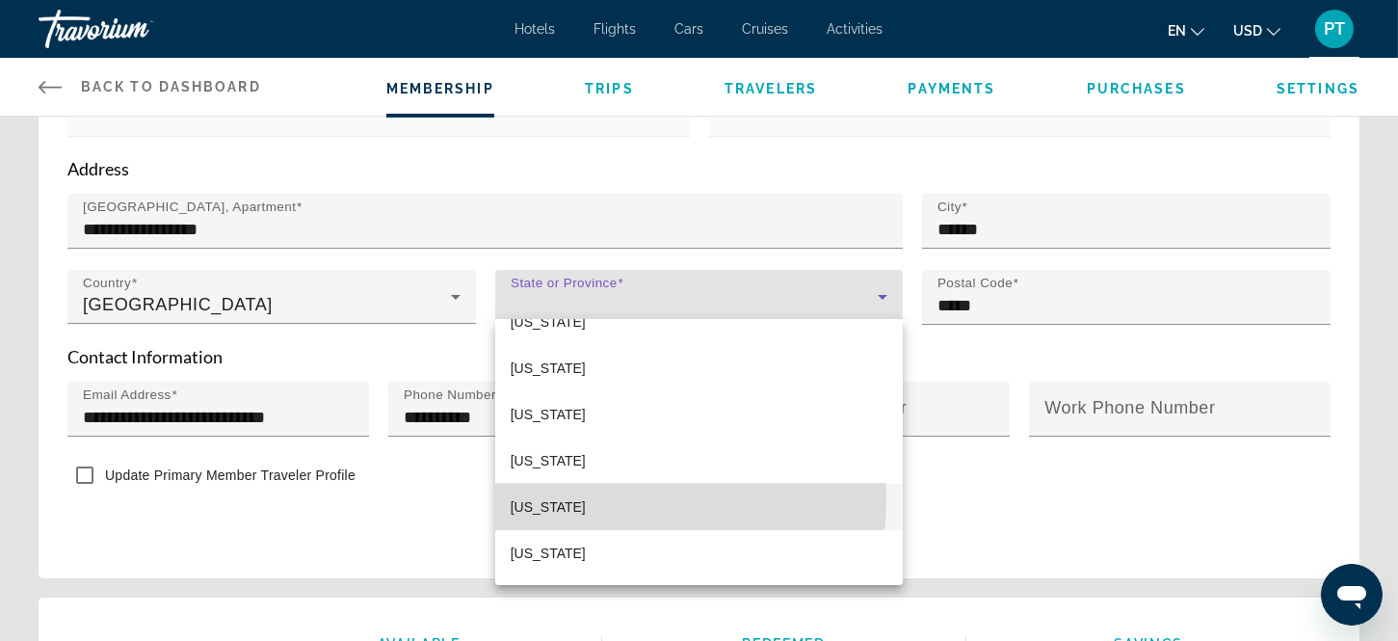
click at [611, 498] on mat-option "[US_STATE]" at bounding box center [699, 507] width 409 height 46
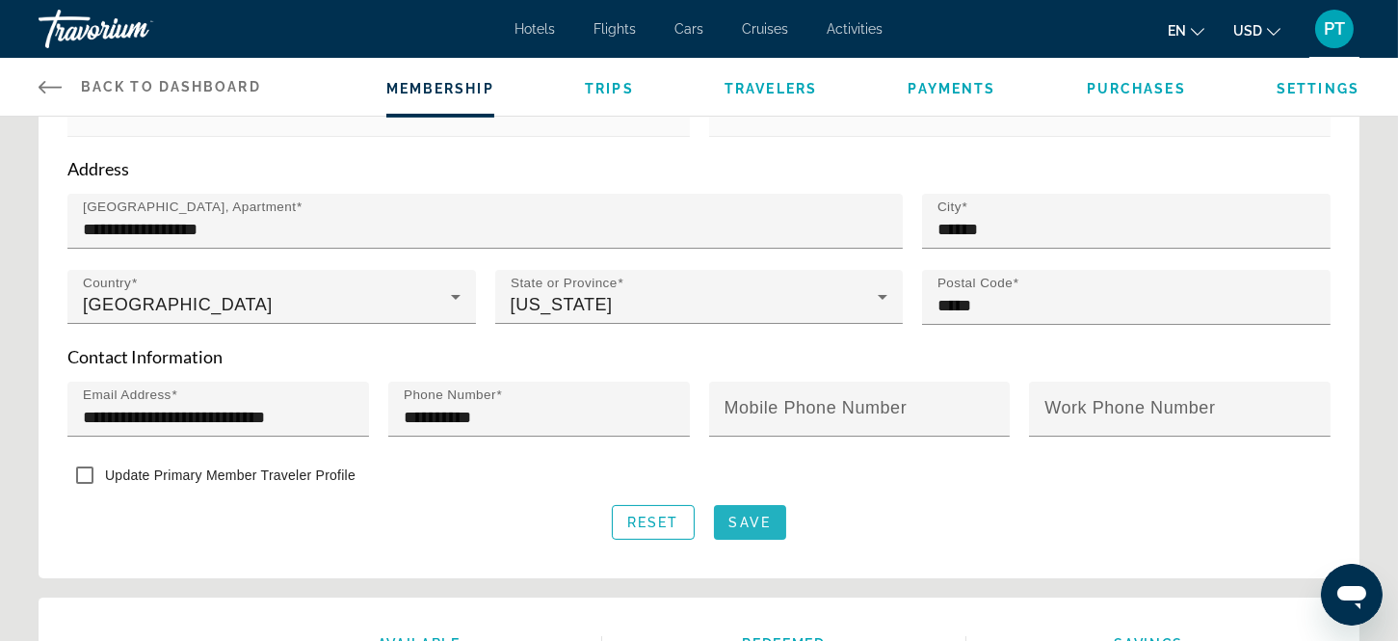
click at [740, 515] on span "Save" at bounding box center [750, 522] width 41 height 15
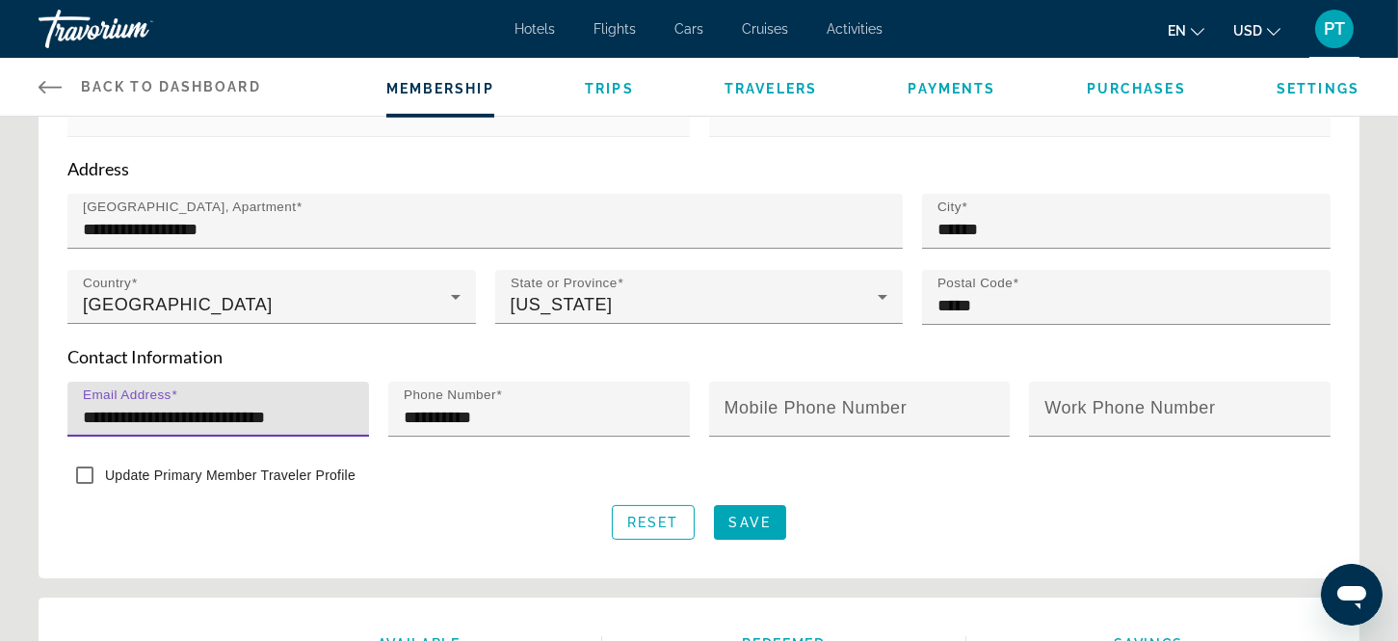
click at [354, 410] on input "**********" at bounding box center [224, 417] width 282 height 23
type input "**********"
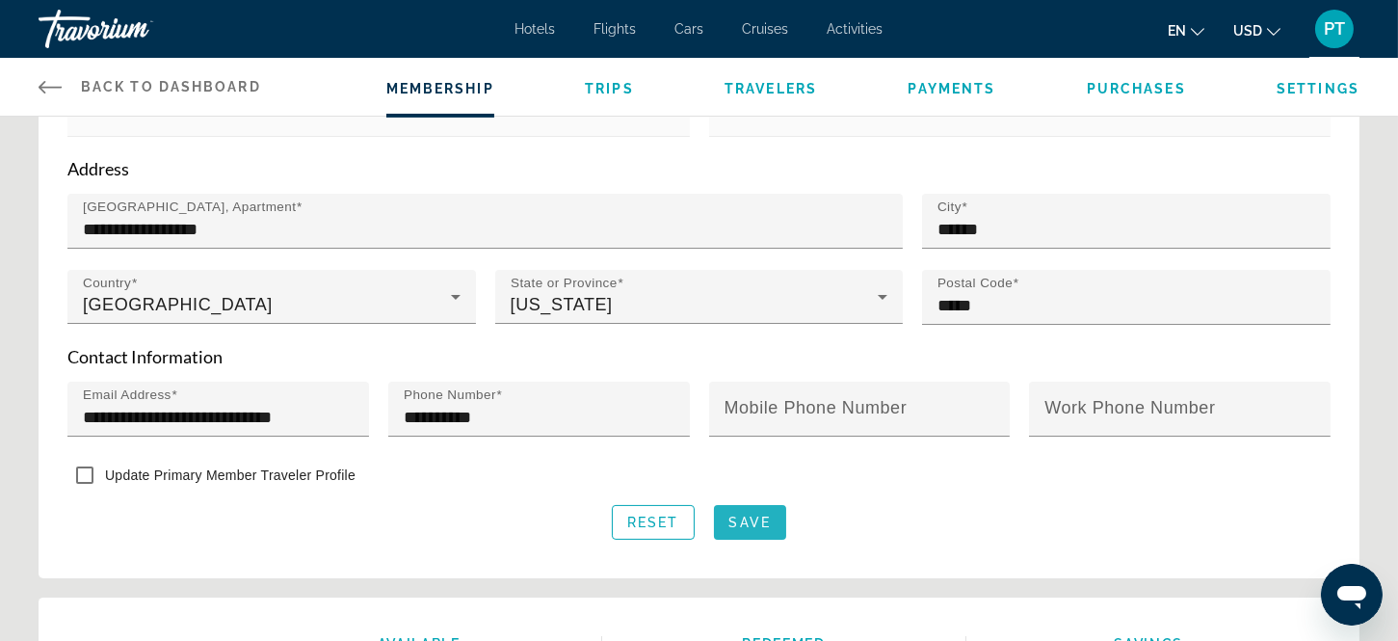
scroll to position [0, 0]
click at [739, 515] on span "Save" at bounding box center [750, 522] width 41 height 15
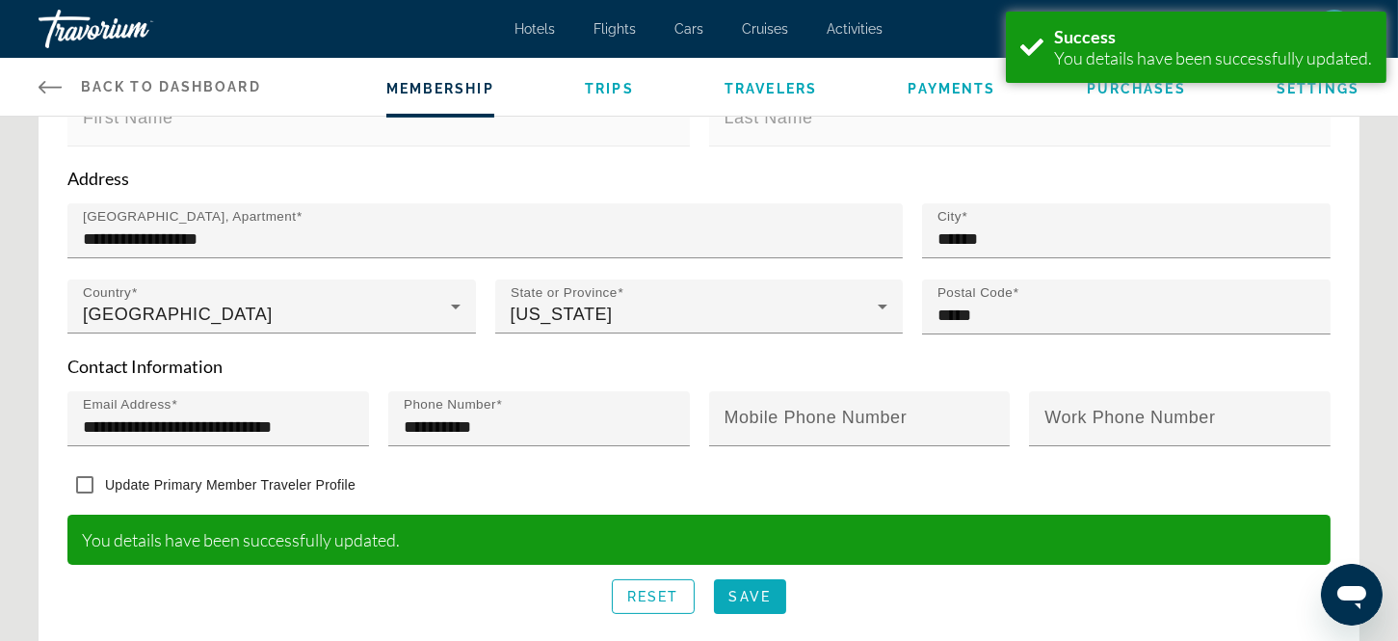
scroll to position [666, 0]
